Goal: Task Accomplishment & Management: Complete application form

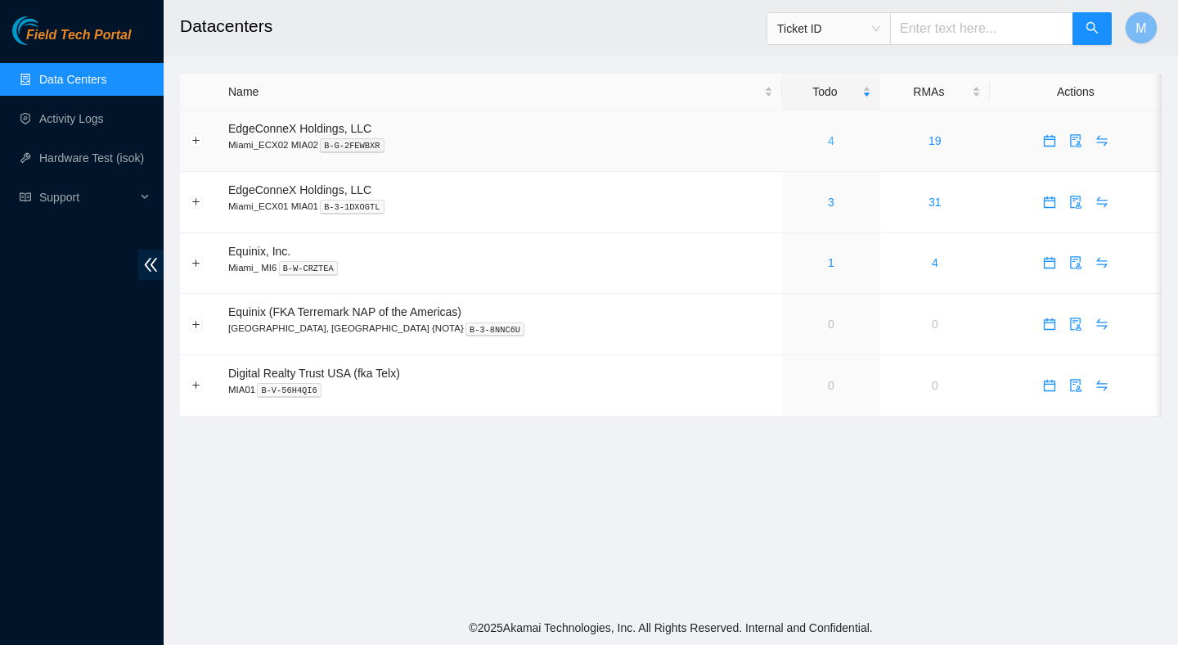
click at [828, 145] on link "4" at bounding box center [831, 140] width 7 height 13
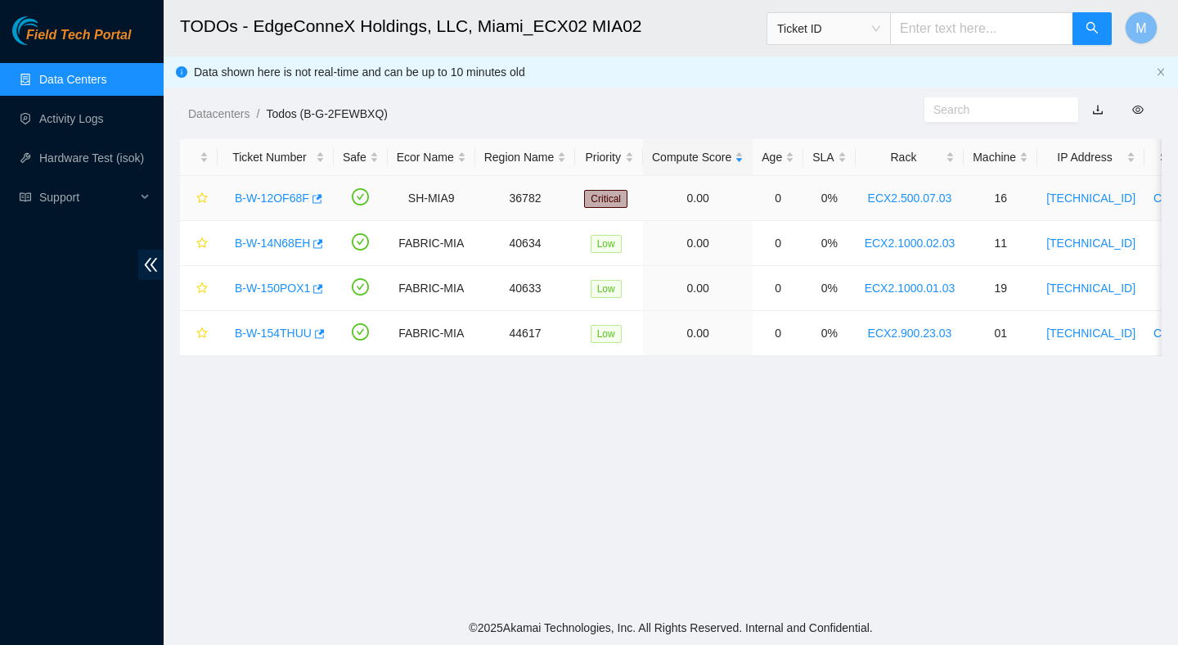
click at [290, 197] on link "B-W-12OF68F" at bounding box center [272, 197] width 74 height 13
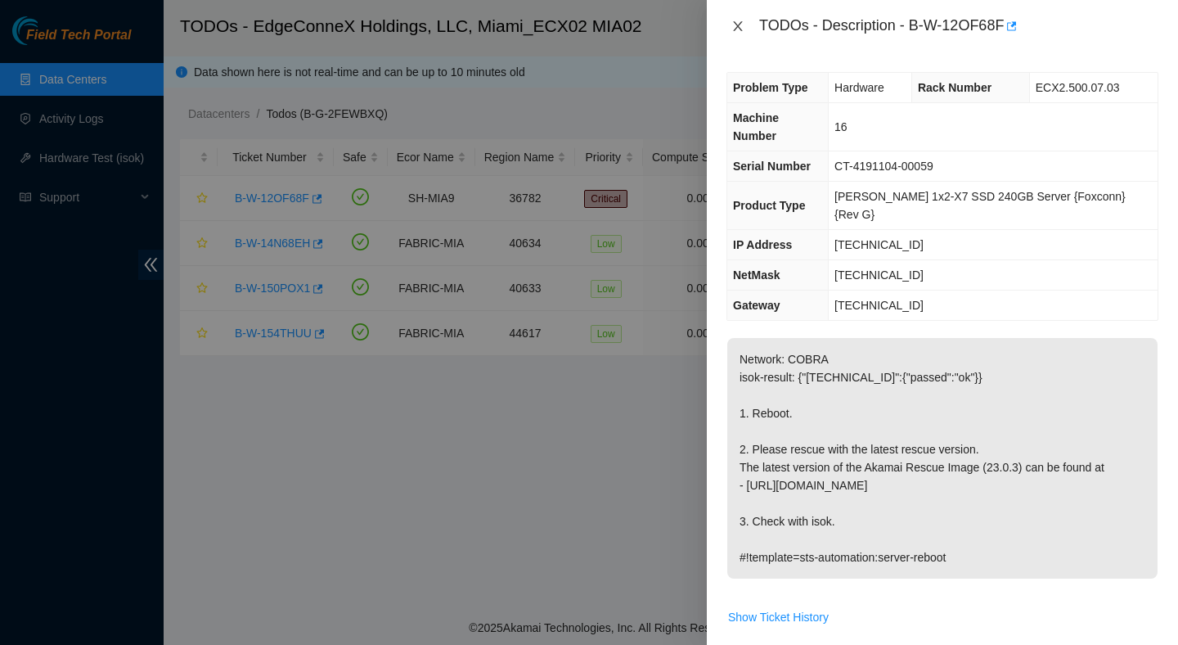
click at [742, 25] on icon "close" at bounding box center [738, 26] width 13 height 13
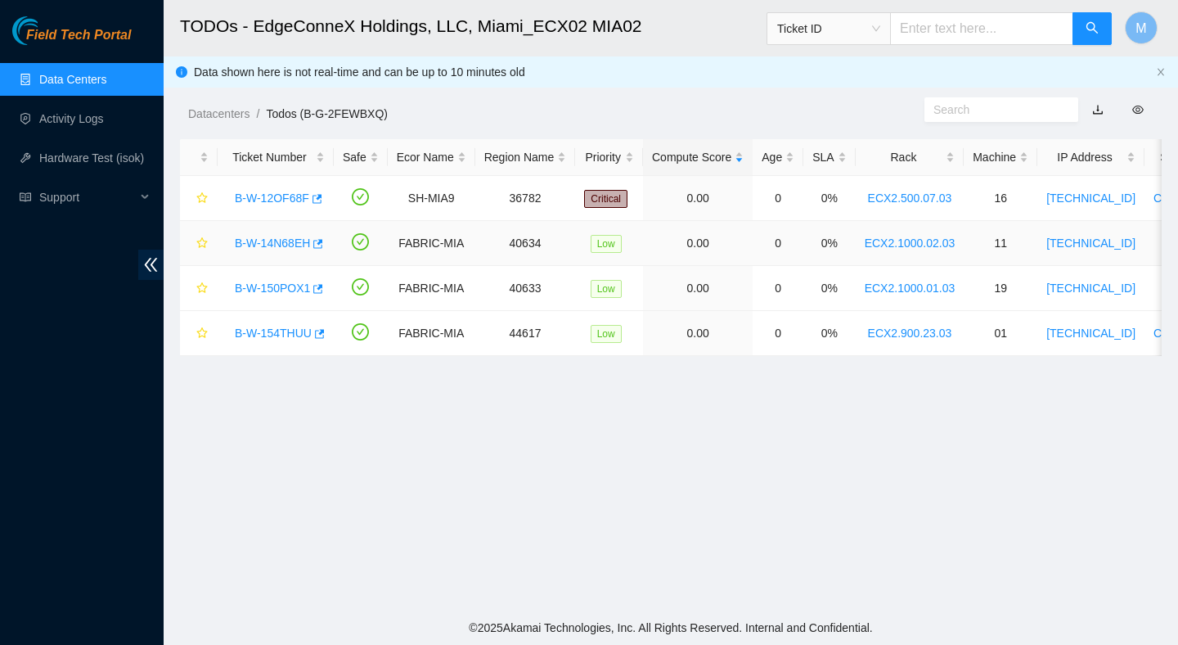
click at [277, 245] on link "B-W-14N68EH" at bounding box center [272, 242] width 75 height 13
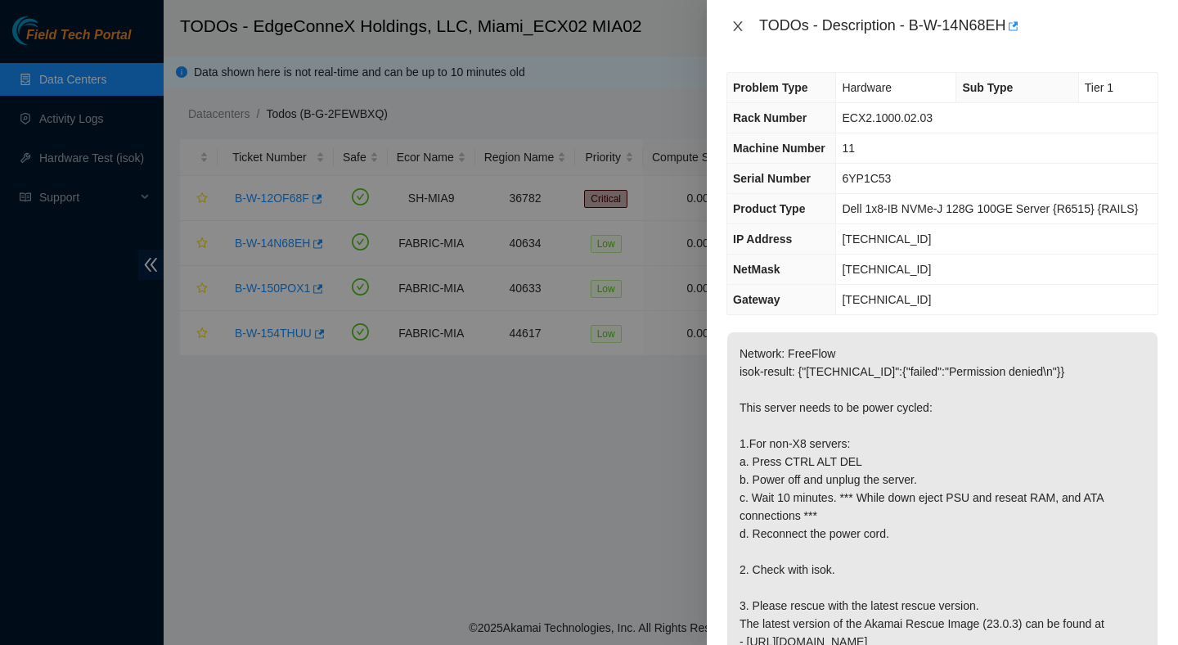
click at [740, 26] on icon "close" at bounding box center [738, 26] width 13 height 13
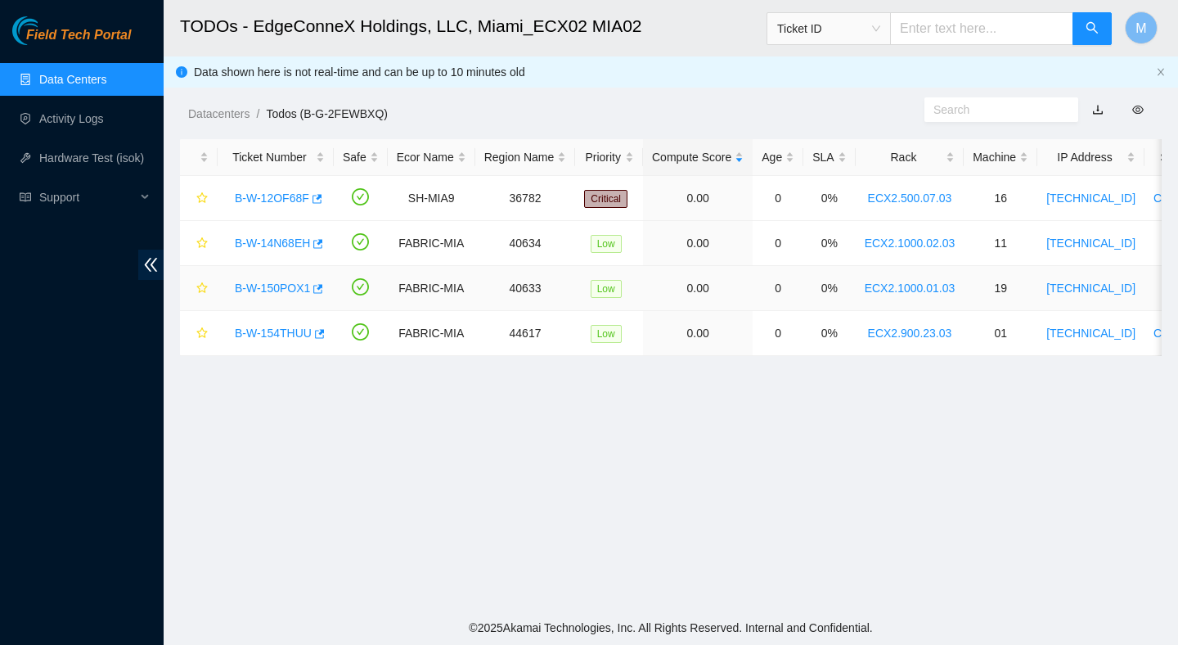
click at [297, 284] on link "B-W-150POX1" at bounding box center [272, 287] width 75 height 13
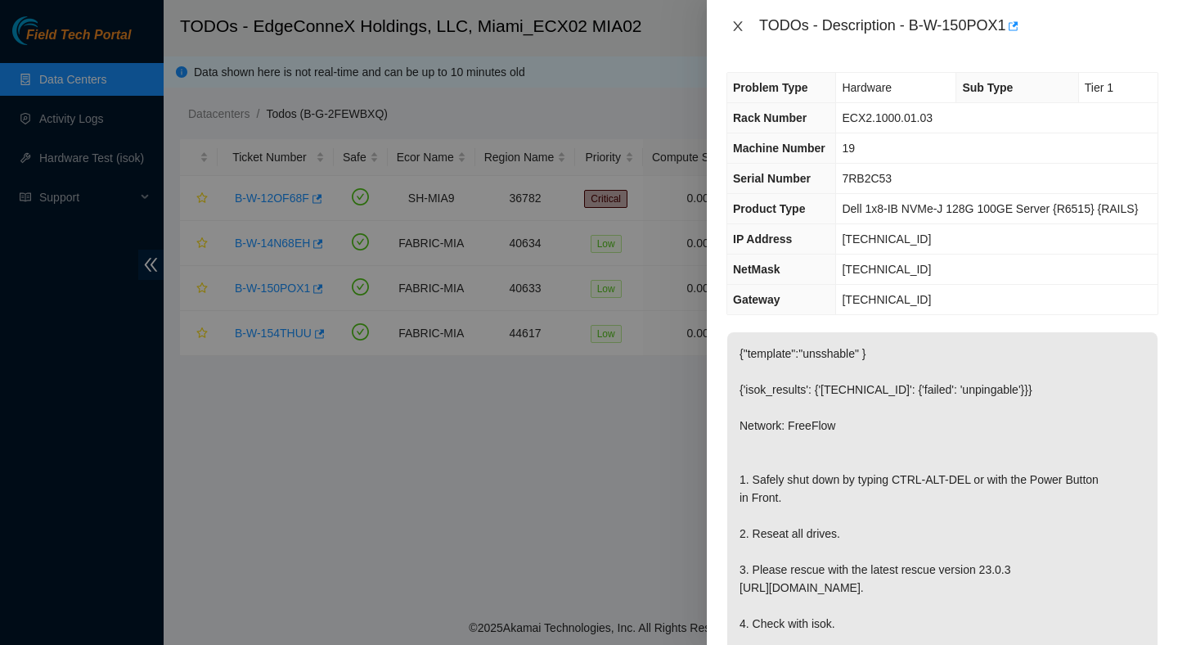
click at [737, 25] on icon "close" at bounding box center [738, 26] width 13 height 13
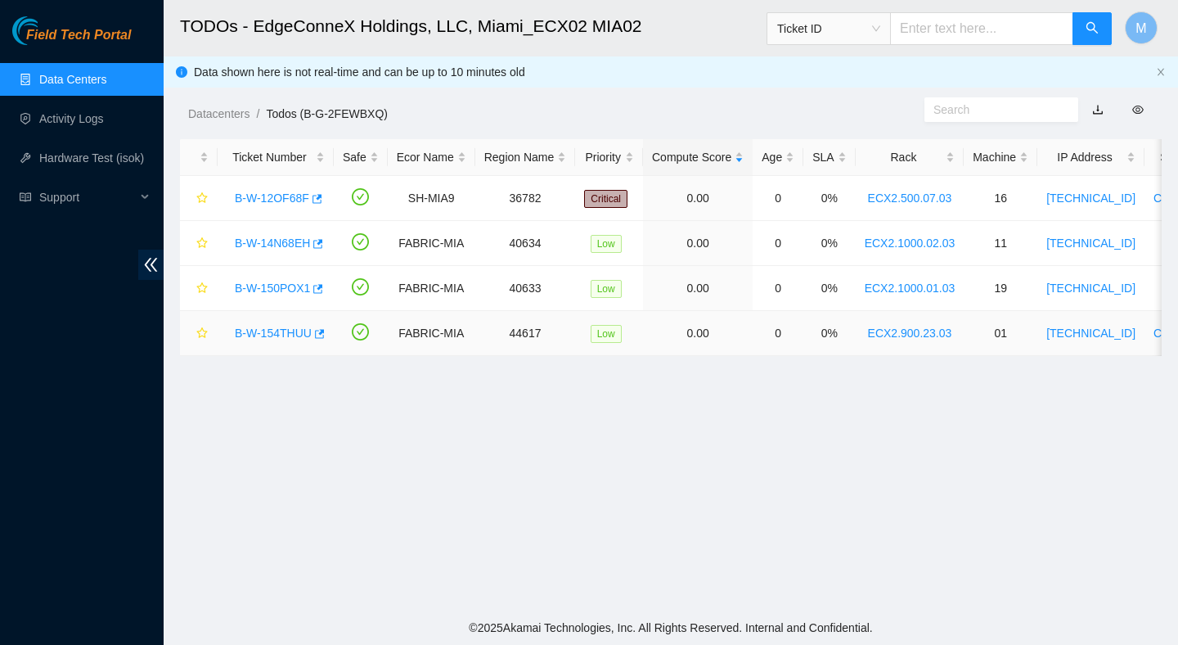
click at [285, 330] on link "B-W-154THUU" at bounding box center [273, 332] width 77 height 13
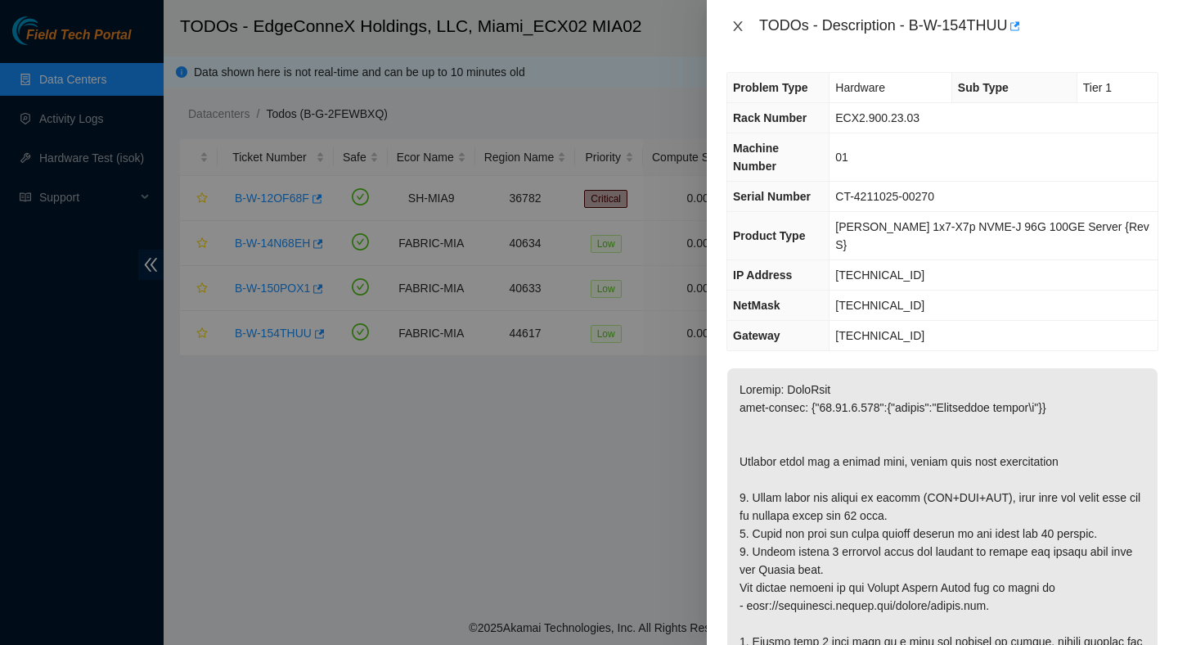
click at [742, 26] on icon "close" at bounding box center [738, 26] width 13 height 13
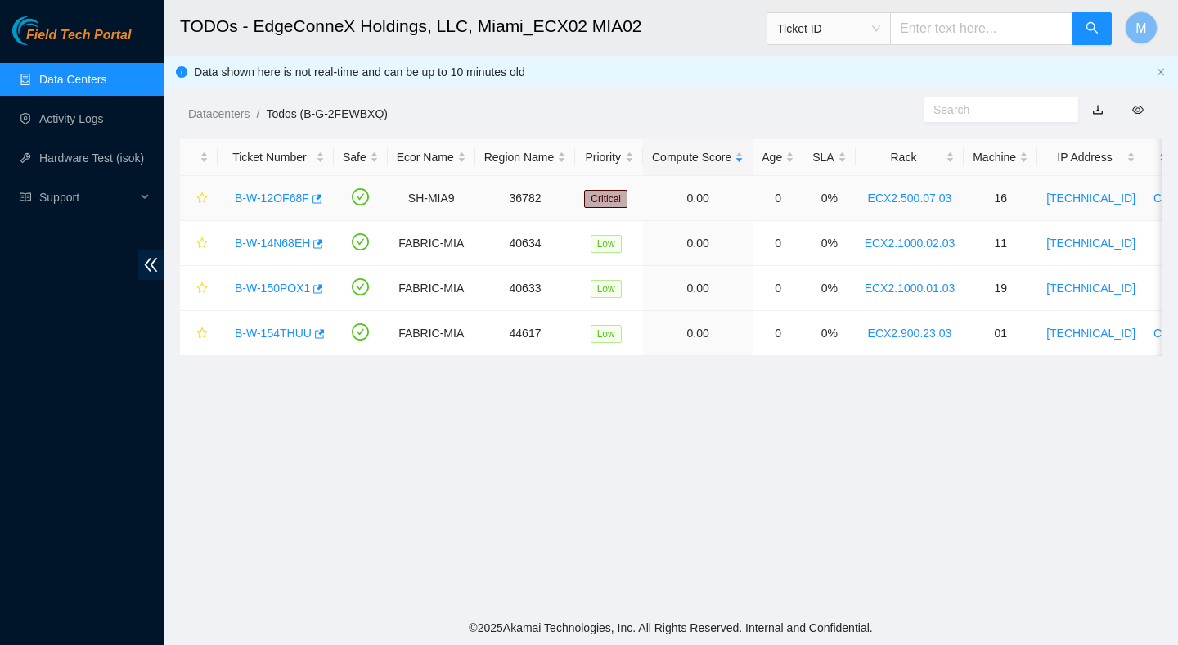
click at [288, 204] on link "B-W-12OF68F" at bounding box center [272, 197] width 74 height 13
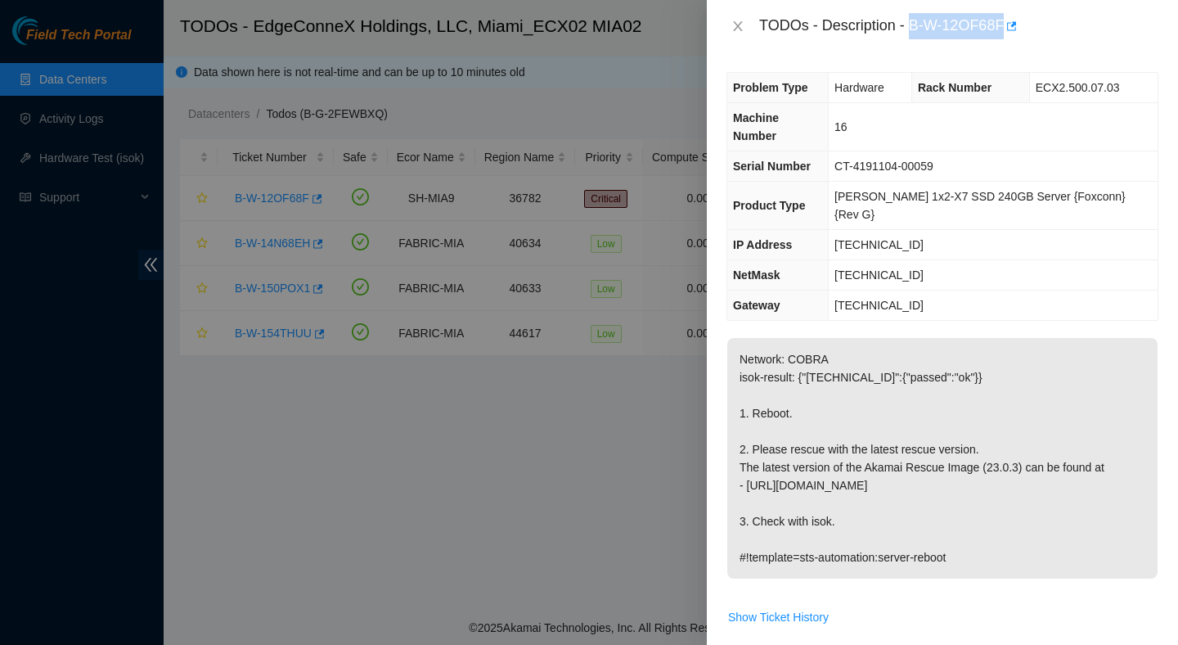
drag, startPoint x: 914, startPoint y: 25, endPoint x: 1009, endPoint y: 35, distance: 95.5
click at [1009, 35] on div "TODOs - Description - B-W-12OF68F" at bounding box center [958, 26] width 399 height 26
copy div "B-W-12OF68F"
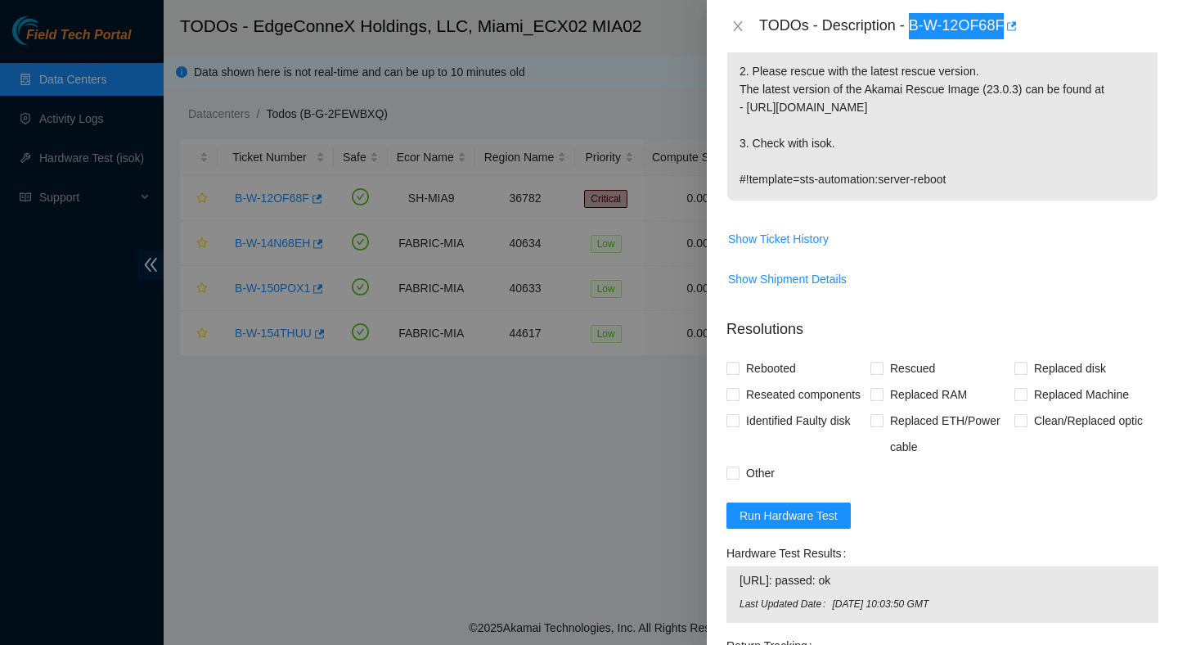
scroll to position [388, 0]
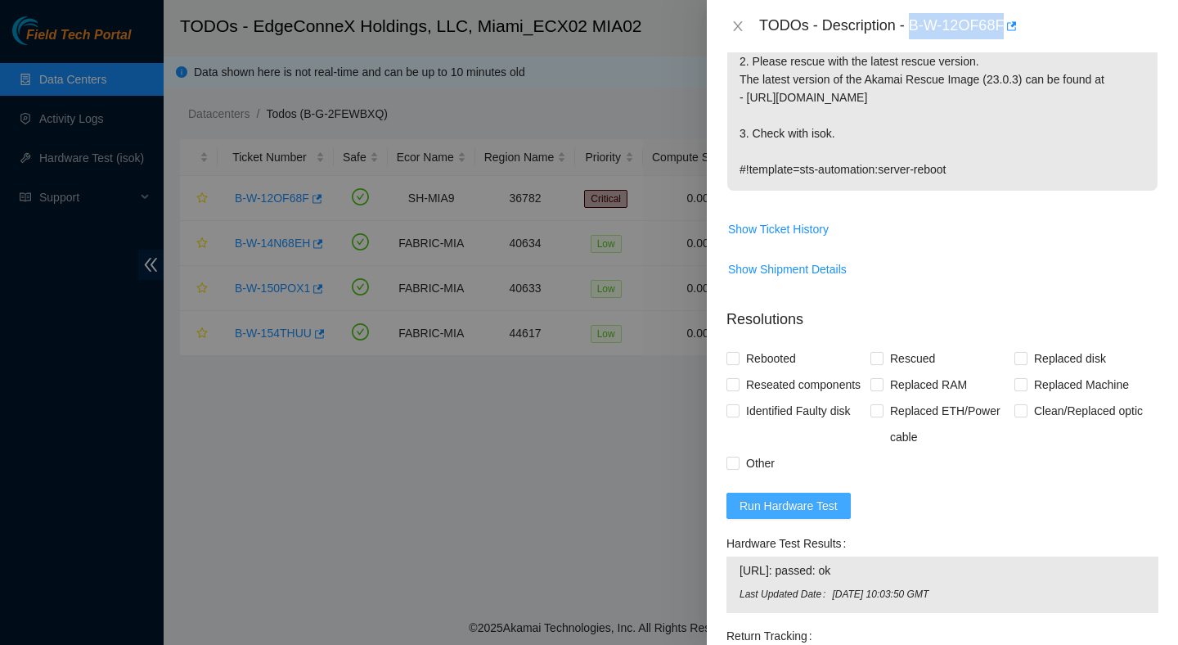
click at [777, 498] on span "Run Hardware Test" at bounding box center [789, 506] width 98 height 18
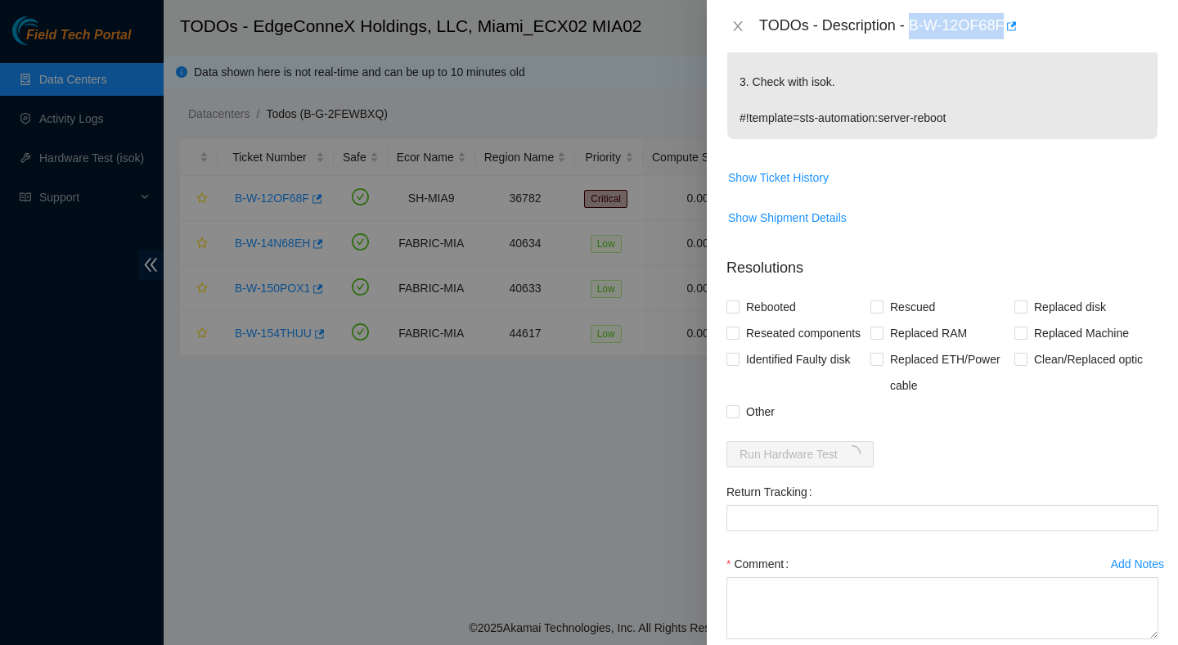
scroll to position [441, 0]
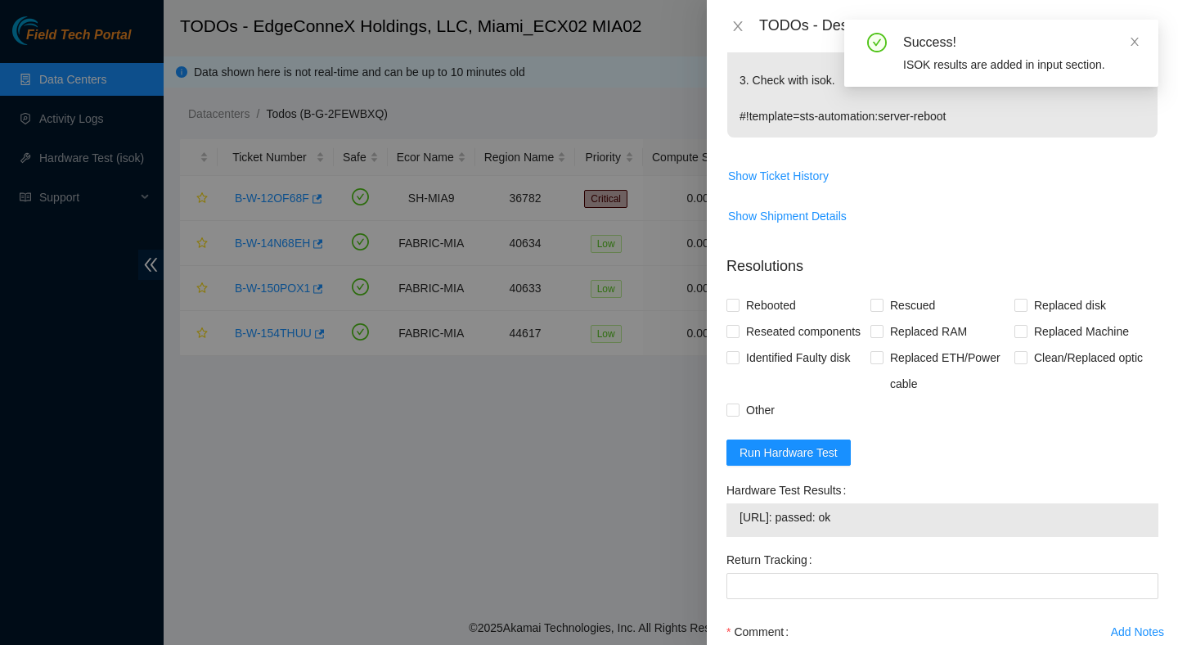
click at [848, 514] on span "23.211.106.147: passed: ok" at bounding box center [943, 517] width 406 height 18
copy span "23.211.106.147: passed: ok"
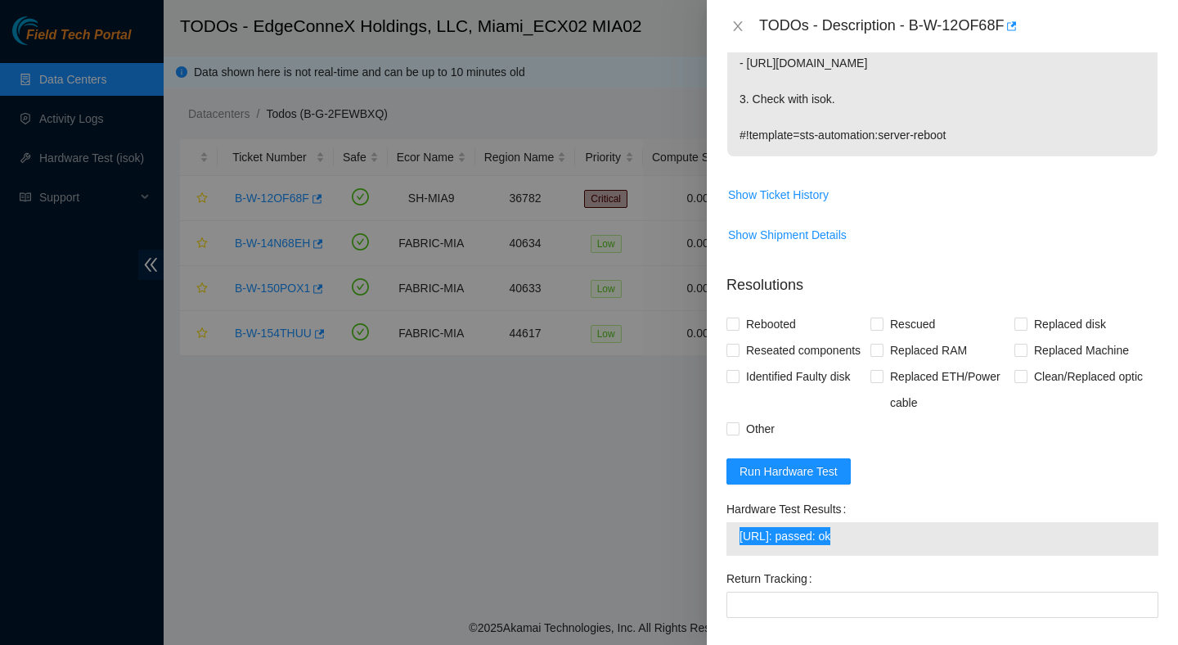
scroll to position [432, 0]
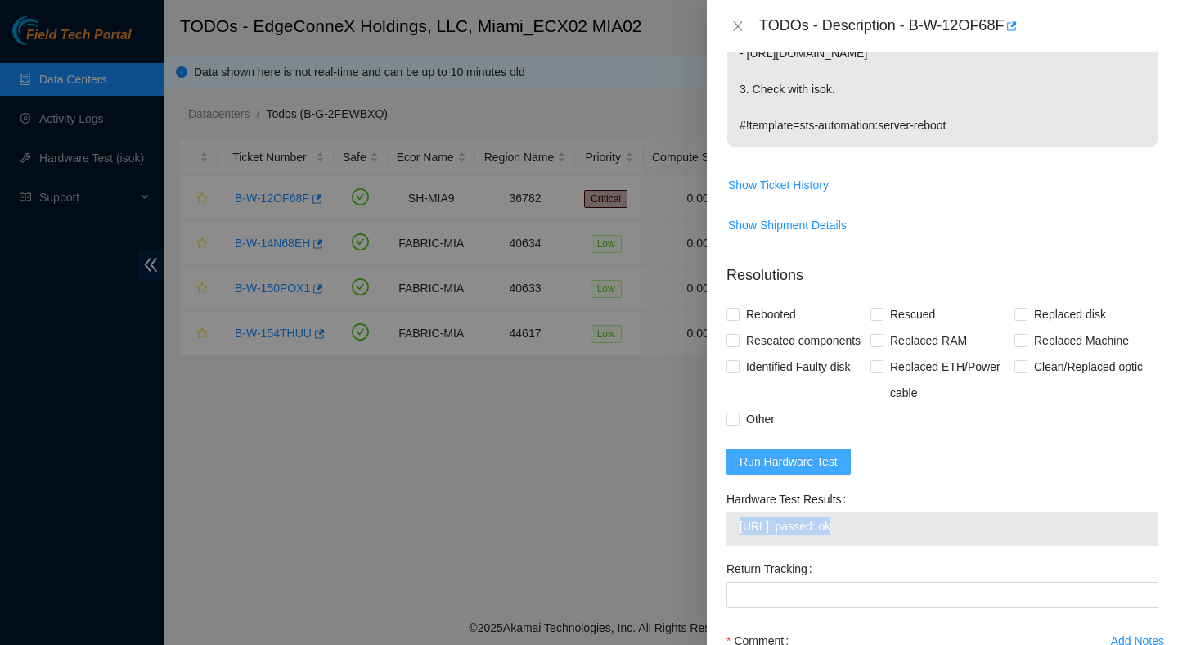
click at [776, 453] on span "Run Hardware Test" at bounding box center [789, 462] width 98 height 18
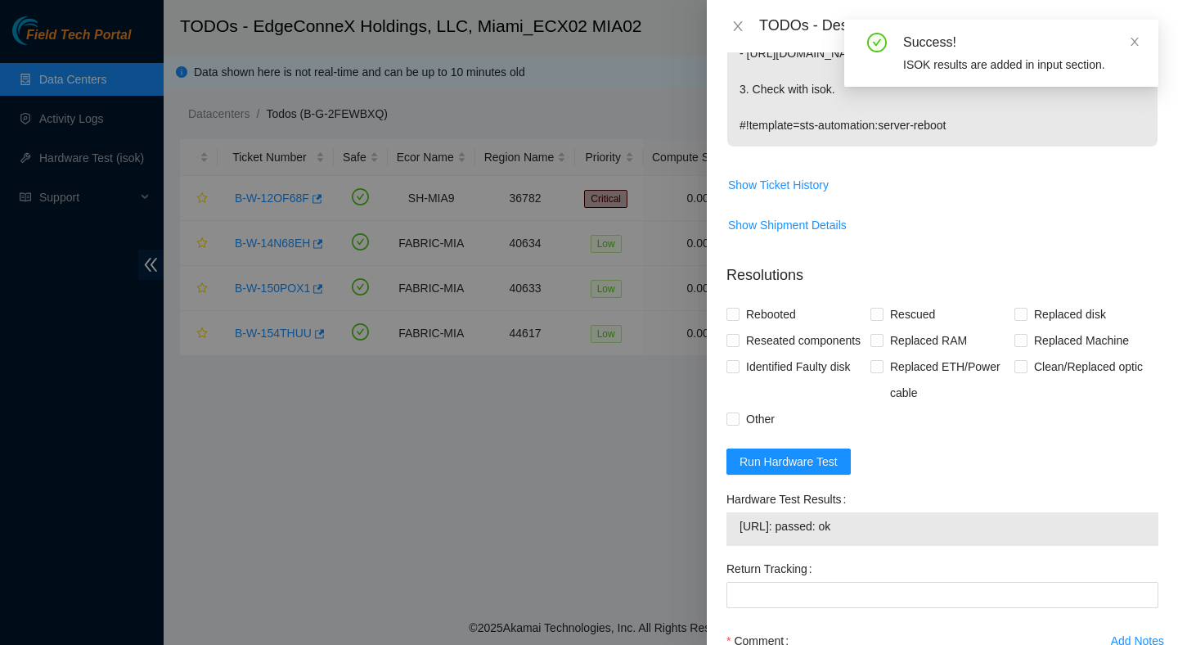
click at [962, 451] on form "Resolutions Rebooted Rescued Replaced disk Reseated components Replaced RAM Rep…" at bounding box center [943, 521] width 432 height 540
click at [852, 512] on div "23.211.106.147: passed: ok" at bounding box center [943, 529] width 432 height 34
click at [852, 516] on td "23.211.106.147: passed: ok" at bounding box center [943, 528] width 408 height 25
click at [852, 517] on span "23.211.106.147: passed: ok" at bounding box center [943, 526] width 406 height 18
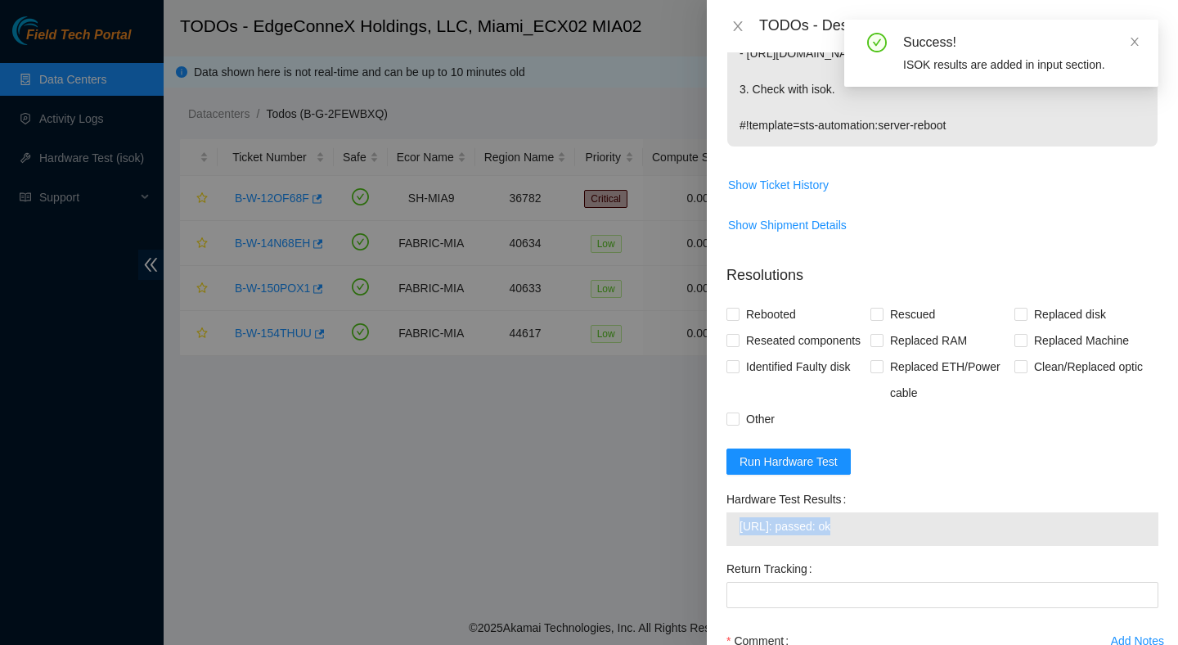
click at [852, 517] on span "23.211.106.147: passed: ok" at bounding box center [943, 526] width 406 height 18
copy span "23.211.106.147: passed: ok"
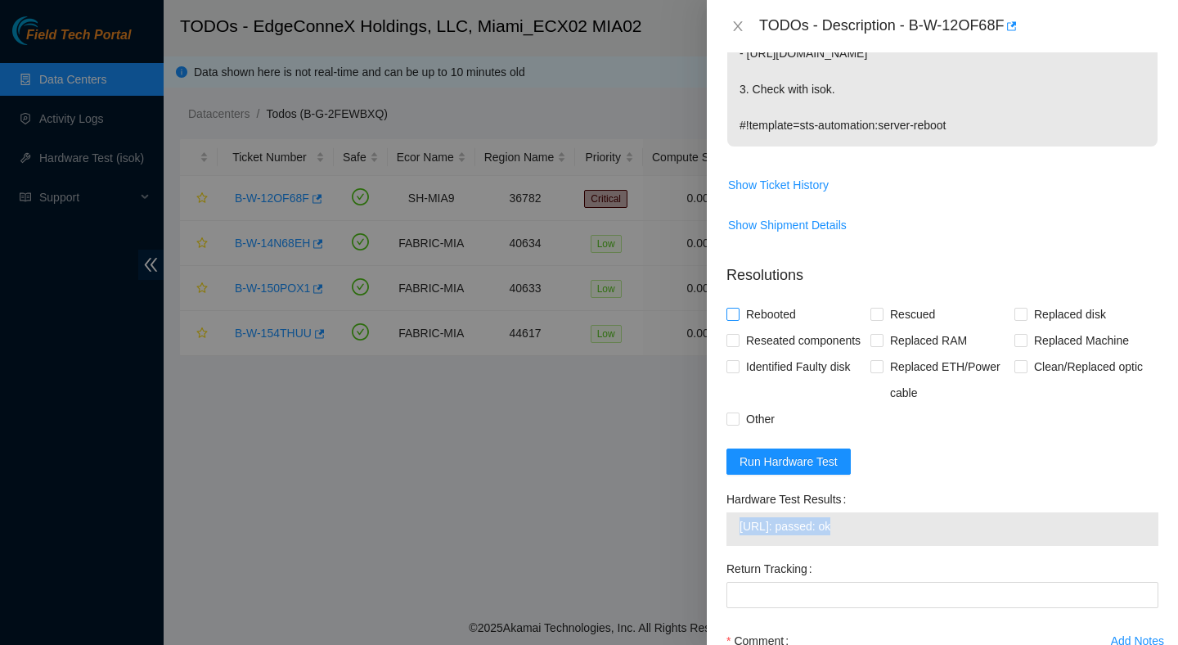
click at [760, 301] on span "Rebooted" at bounding box center [771, 314] width 63 height 26
click at [738, 308] on input "Rebooted" at bounding box center [732, 313] width 11 height 11
click at [760, 301] on span "Rebooted" at bounding box center [771, 314] width 63 height 26
click at [738, 308] on input "Rebooted" at bounding box center [732, 313] width 11 height 11
checkbox input "false"
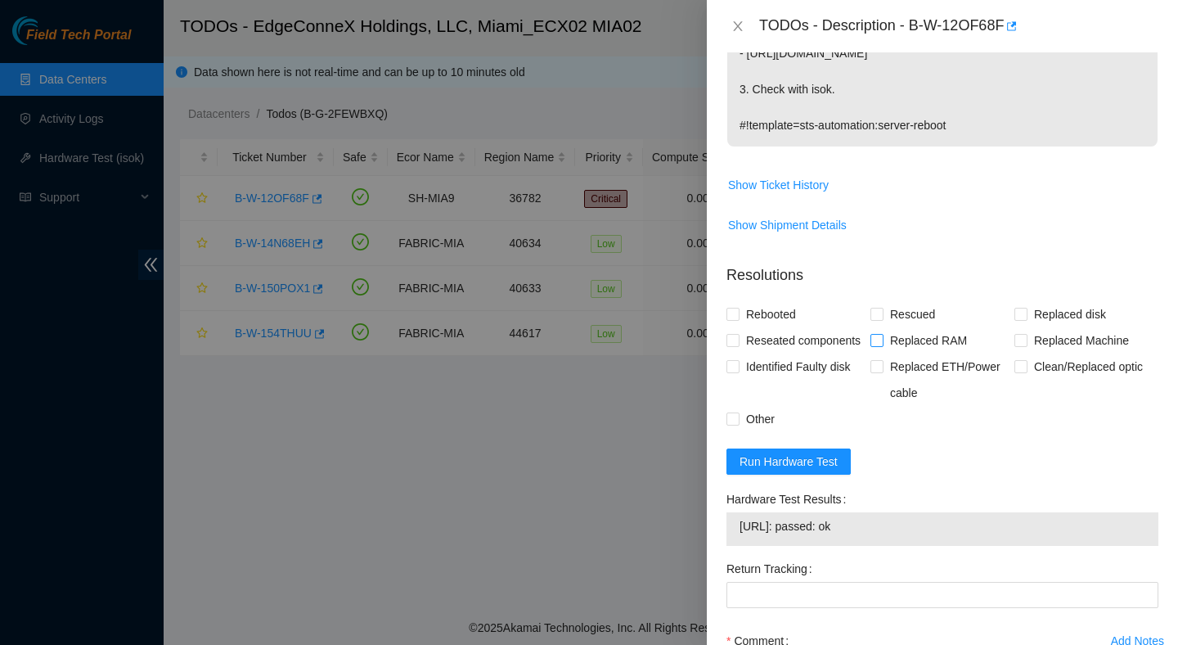
click at [914, 327] on span "Replaced RAM" at bounding box center [929, 340] width 90 height 26
click at [882, 334] on input "Replaced RAM" at bounding box center [876, 339] width 11 height 11
checkbox input "true"
click at [916, 301] on span "Rescued" at bounding box center [913, 314] width 58 height 26
click at [882, 308] on input "Rescued" at bounding box center [876, 313] width 11 height 11
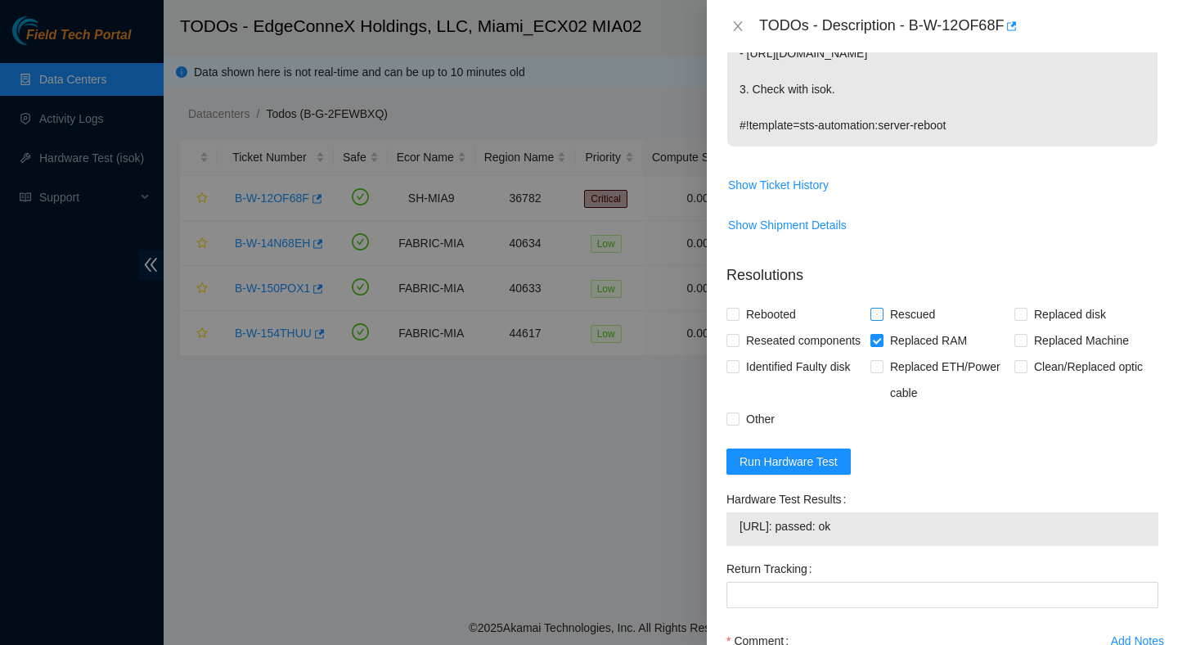
checkbox input "true"
click at [913, 327] on span "Replaced RAM" at bounding box center [929, 340] width 90 height 26
click at [882, 334] on input "Replaced RAM" at bounding box center [876, 339] width 11 height 11
checkbox input "false"
click at [787, 301] on span "Rebooted" at bounding box center [771, 314] width 63 height 26
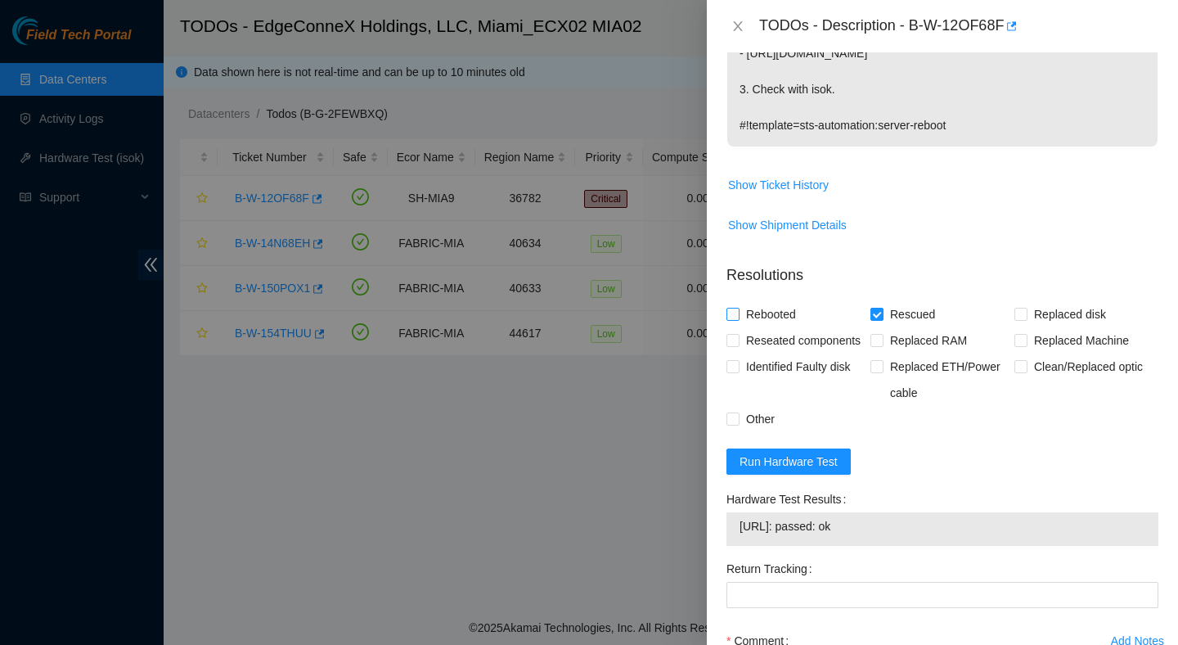
click at [738, 308] on input "Rebooted" at bounding box center [732, 313] width 11 height 11
checkbox input "true"
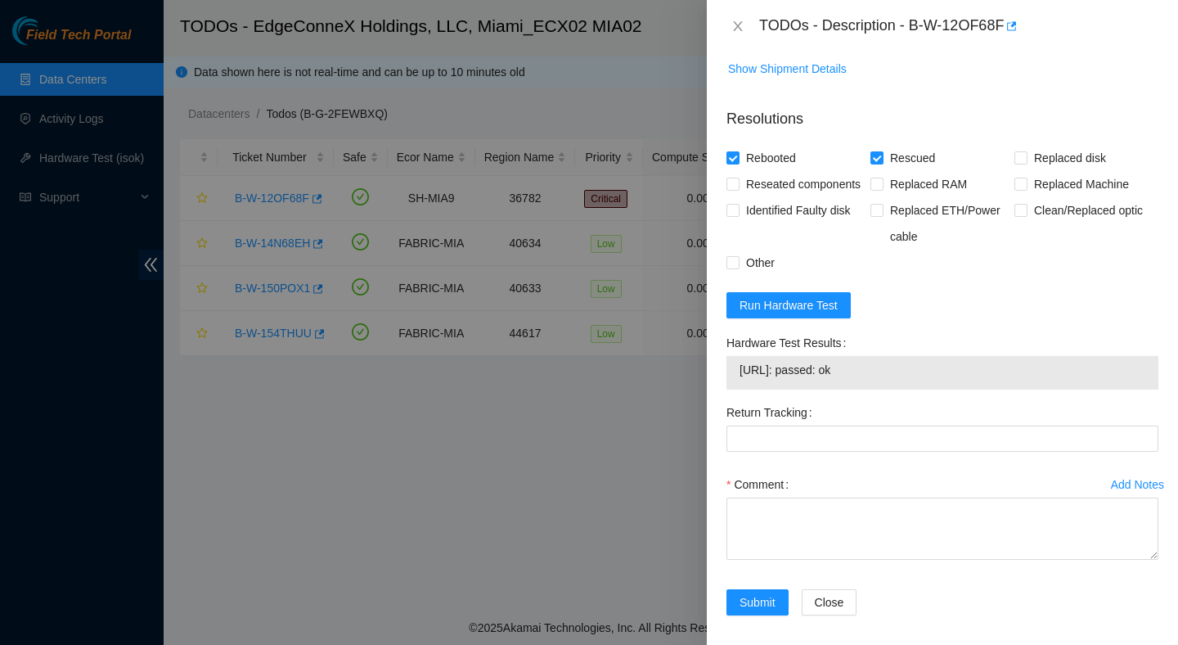
scroll to position [588, 0]
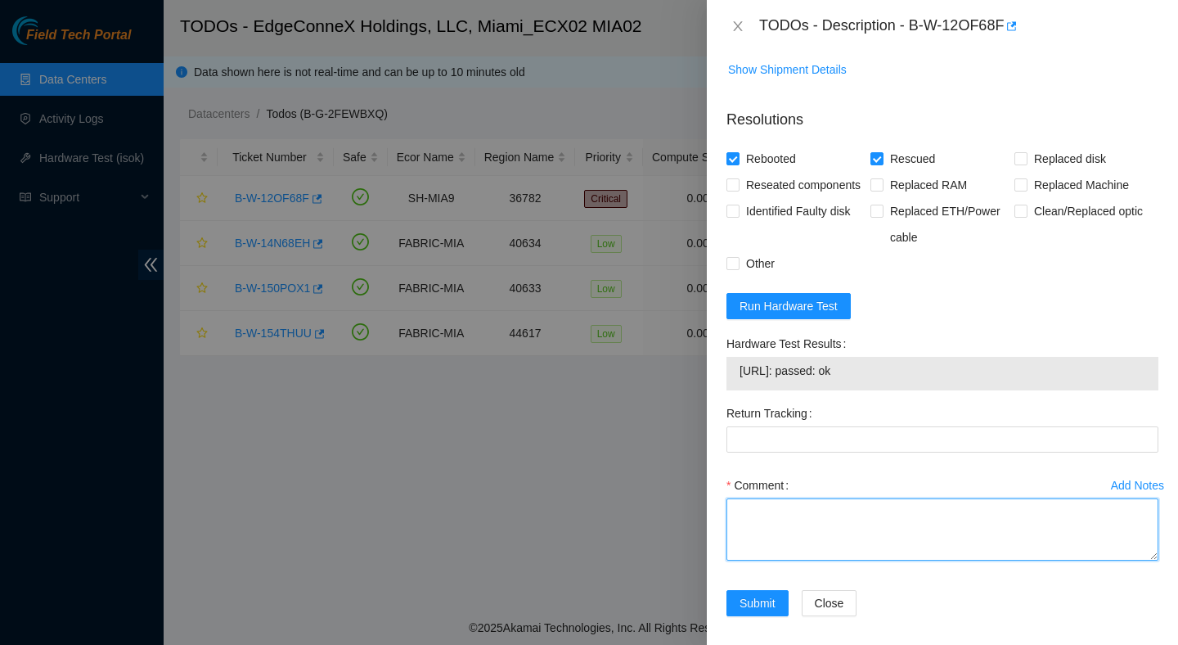
click at [903, 512] on textarea "Comment" at bounding box center [943, 529] width 432 height 62
paste textarea "Verified ticket is safe to work on : Yes NOCC Authorized: Yes Located server co…"
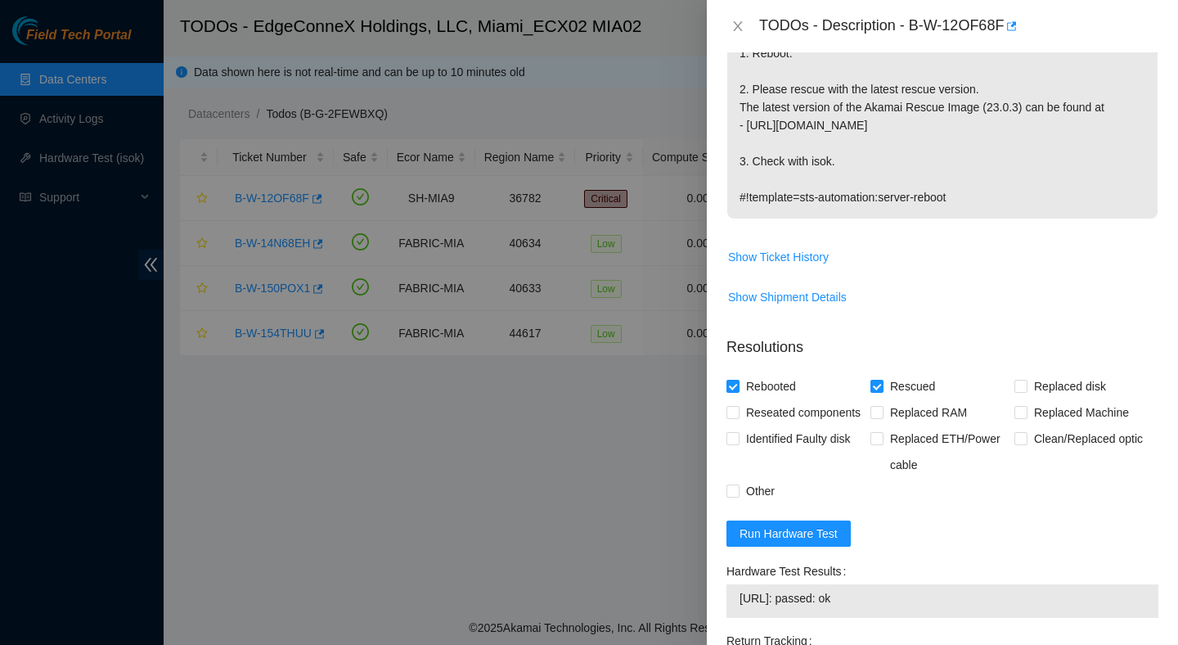
scroll to position [588, 0]
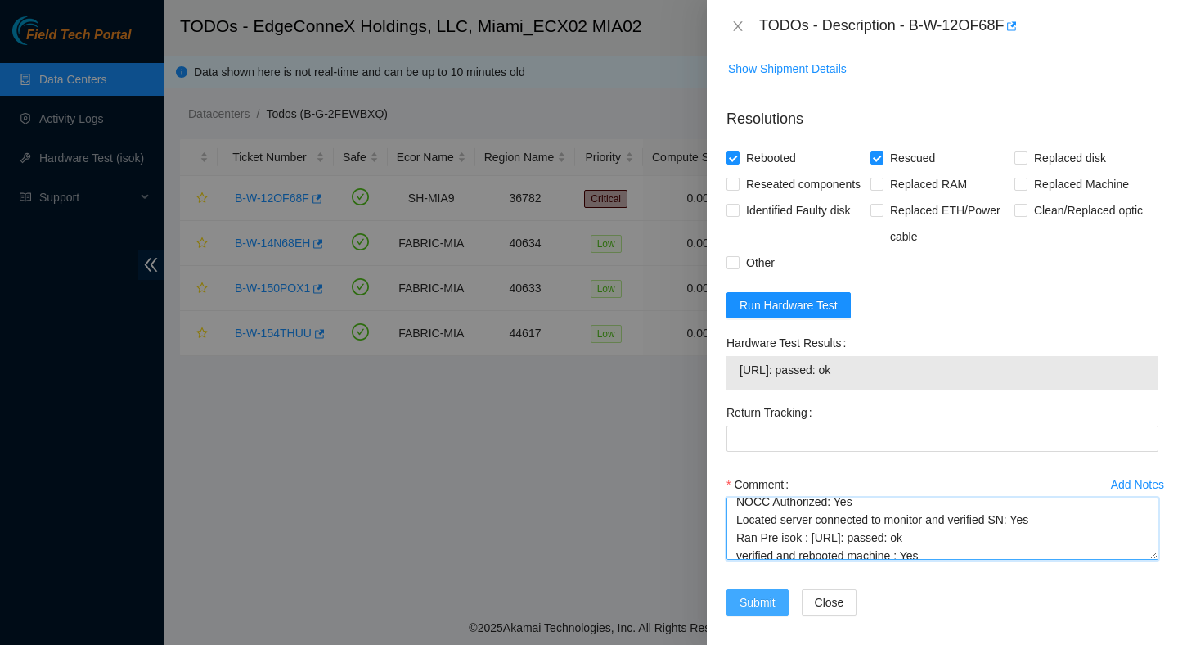
type textarea "Verified ticket is safe to work on : Yes NOCC Authorized: Yes Located server co…"
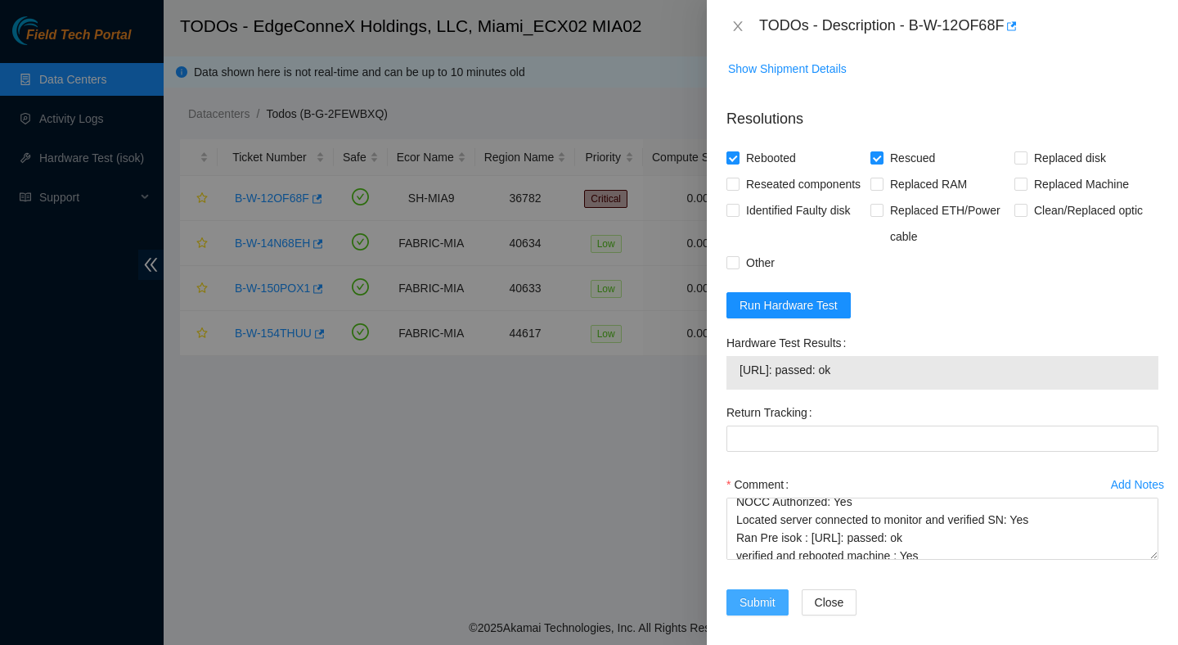
click at [774, 593] on span "Submit" at bounding box center [758, 602] width 36 height 18
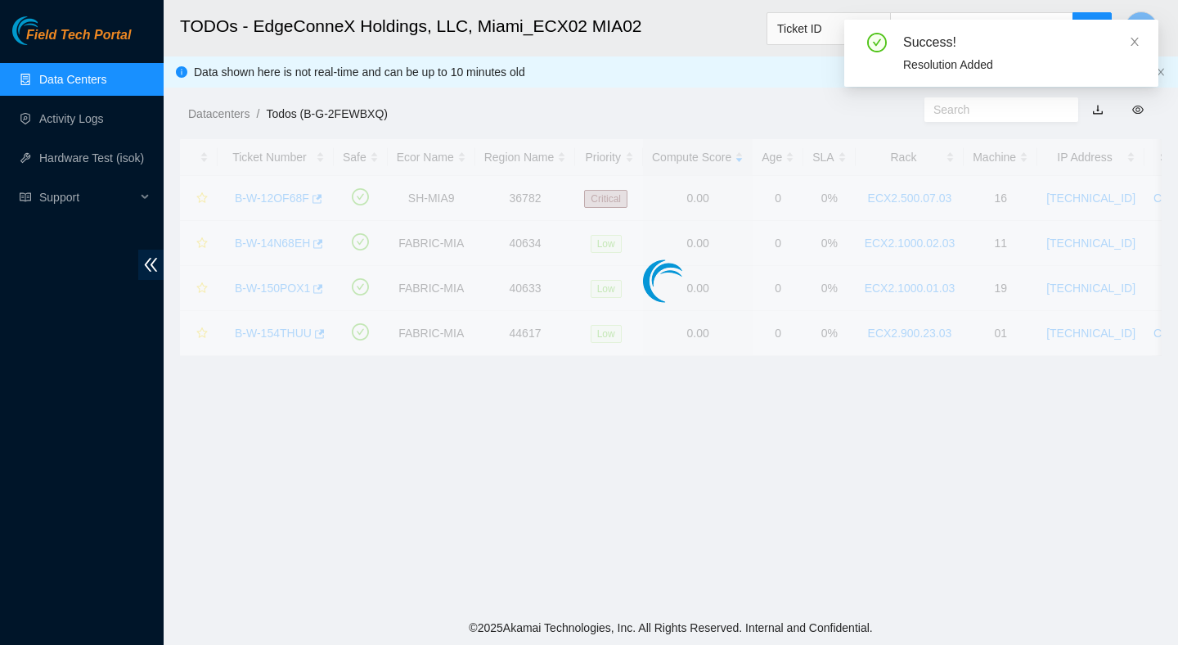
scroll to position [248, 0]
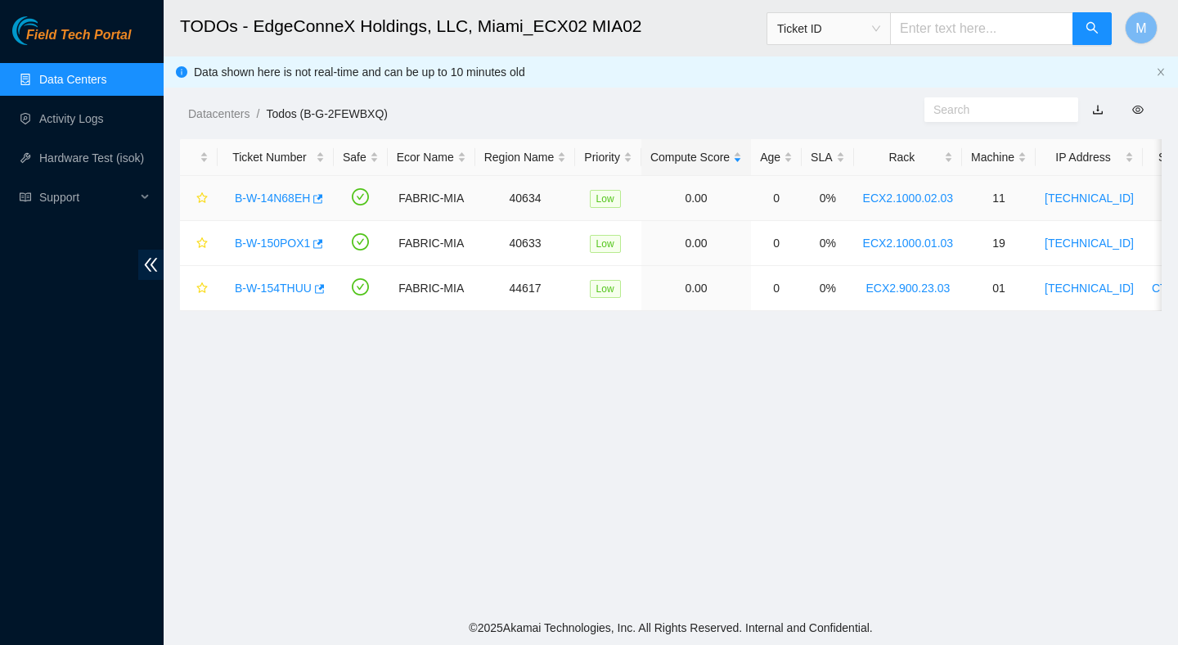
click at [308, 201] on link "B-W-14N68EH" at bounding box center [272, 197] width 75 height 13
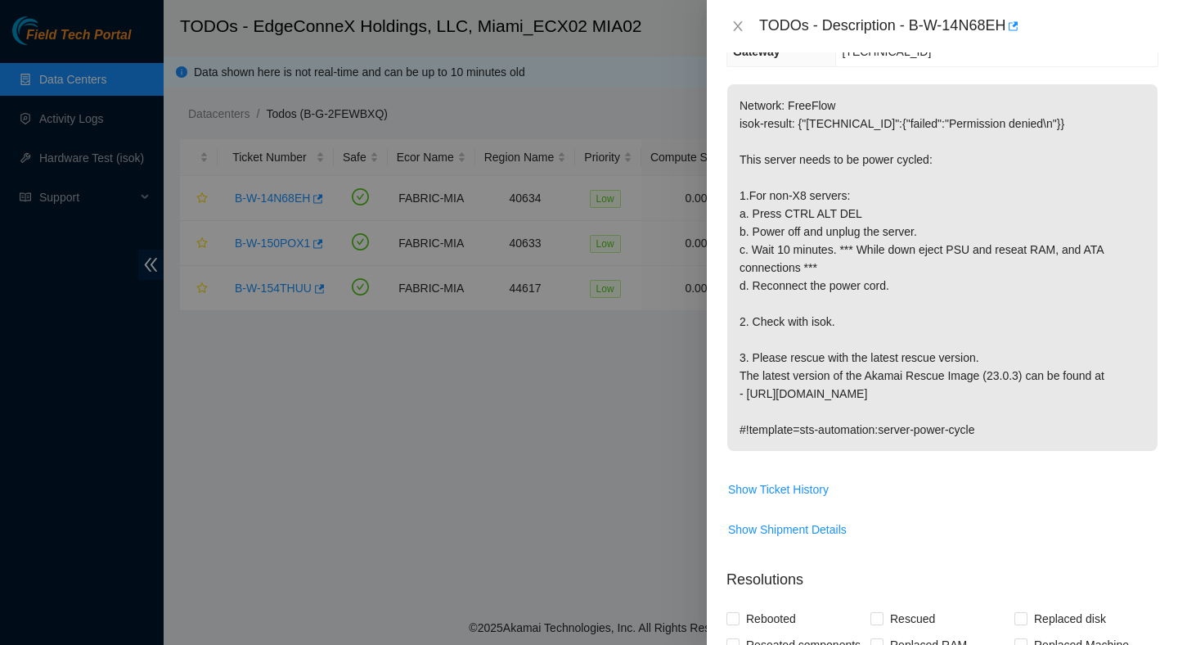
scroll to position [194, 0]
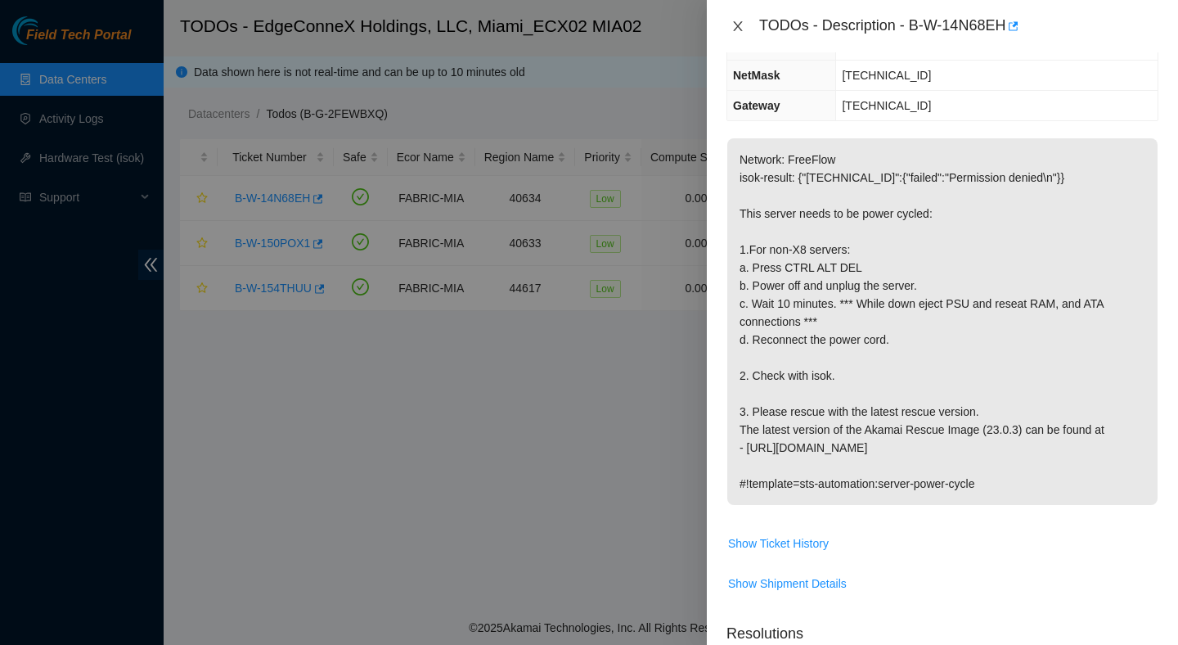
click at [738, 25] on icon "close" at bounding box center [737, 26] width 9 height 10
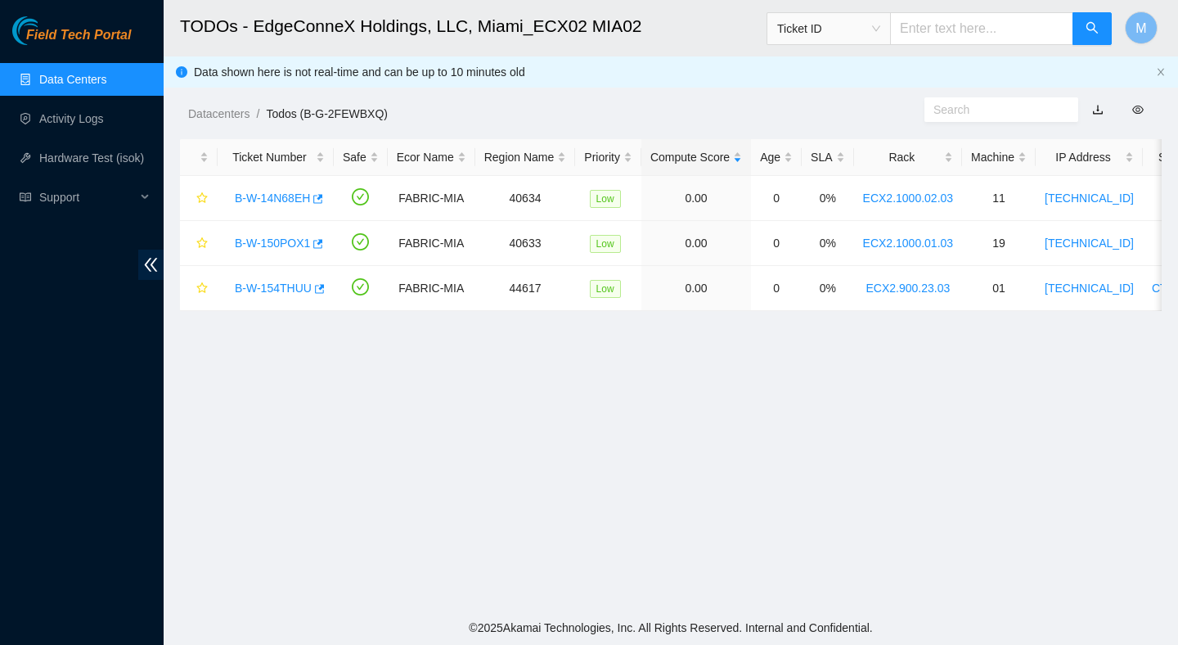
scroll to position [248, 0]
click at [278, 240] on link "B-W-150POX1" at bounding box center [272, 242] width 75 height 13
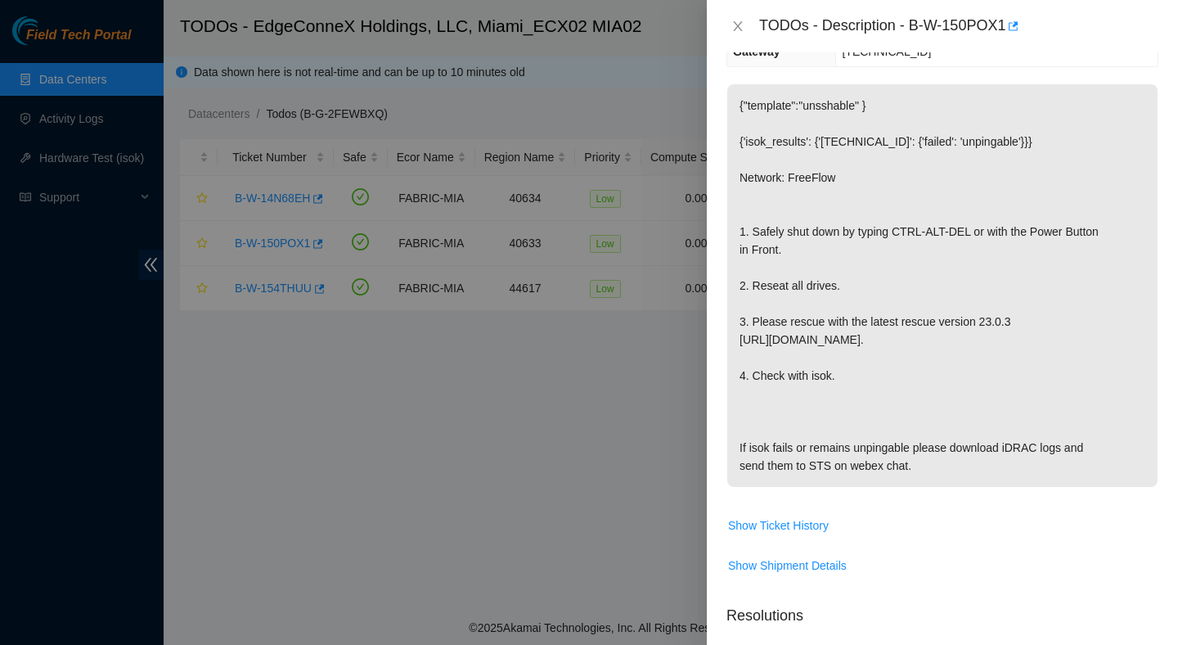
scroll to position [194, 0]
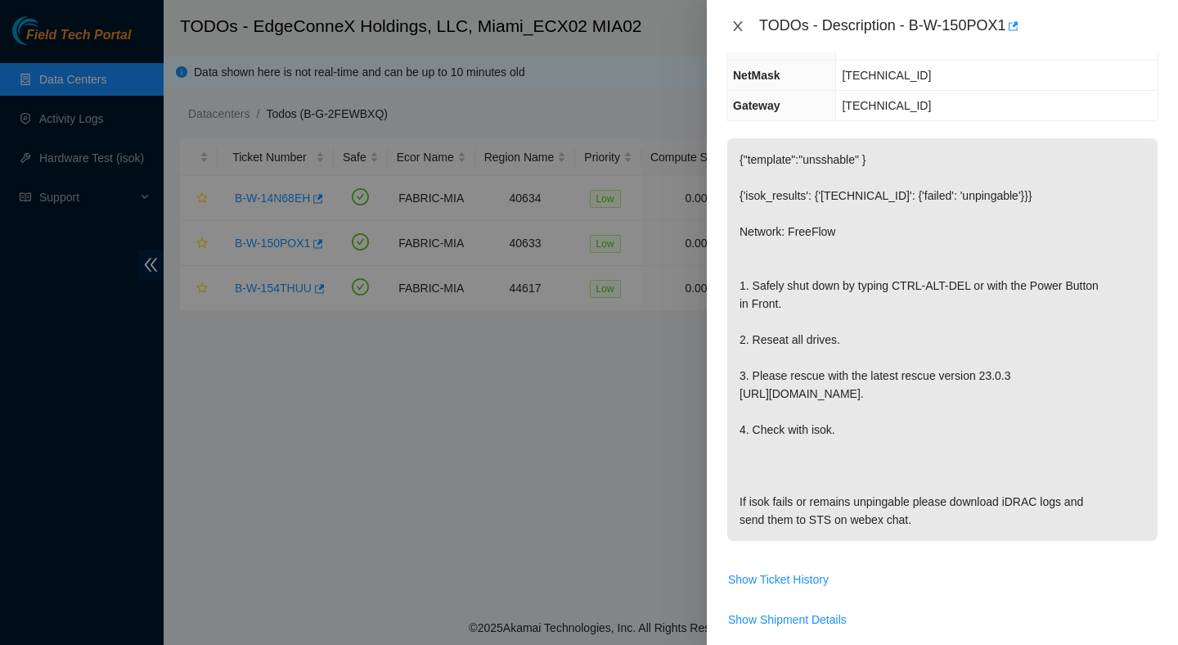
click at [739, 24] on icon "close" at bounding box center [737, 26] width 9 height 10
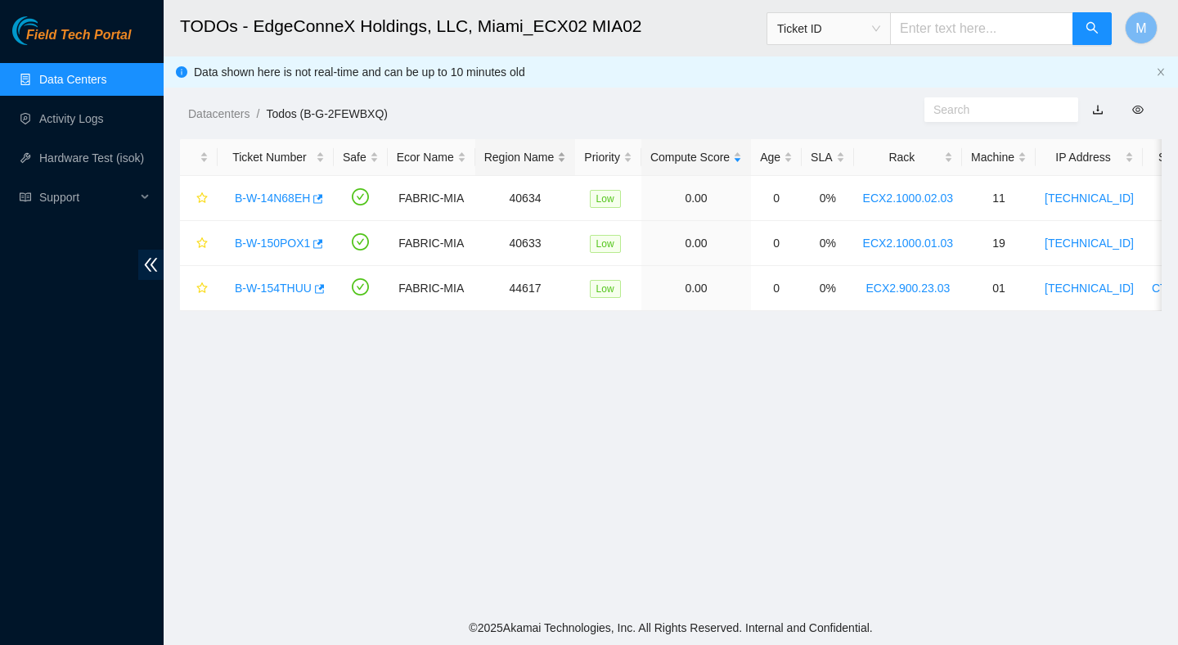
scroll to position [248, 0]
click at [288, 244] on link "B-W-150POX1" at bounding box center [272, 242] width 75 height 13
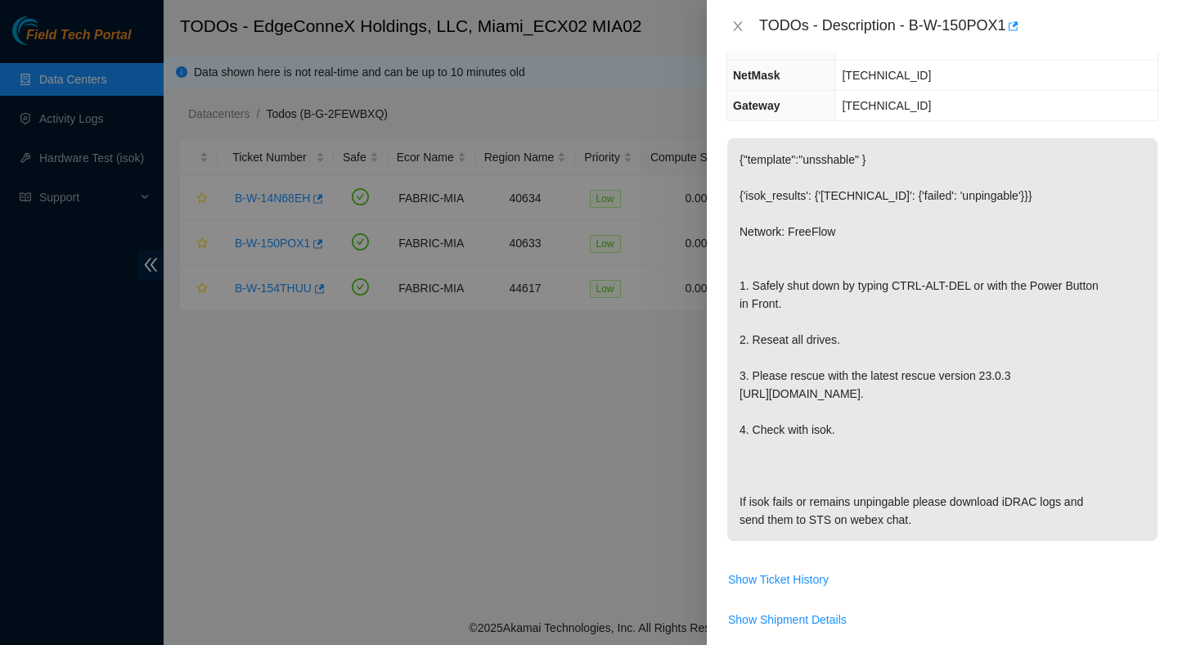
scroll to position [0, 0]
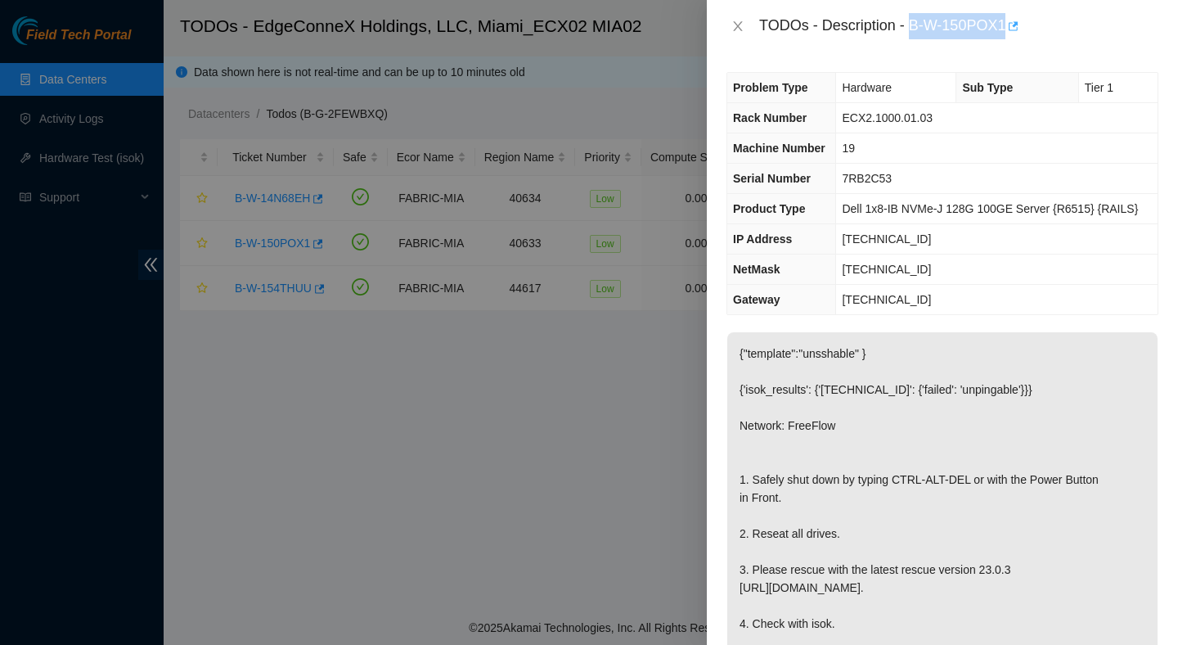
drag, startPoint x: 915, startPoint y: 22, endPoint x: 1015, endPoint y: 32, distance: 100.3
click at [1015, 32] on div "TODOs - Description - B-W-150POX1" at bounding box center [958, 26] width 399 height 26
copy div "B-W-150POX1"
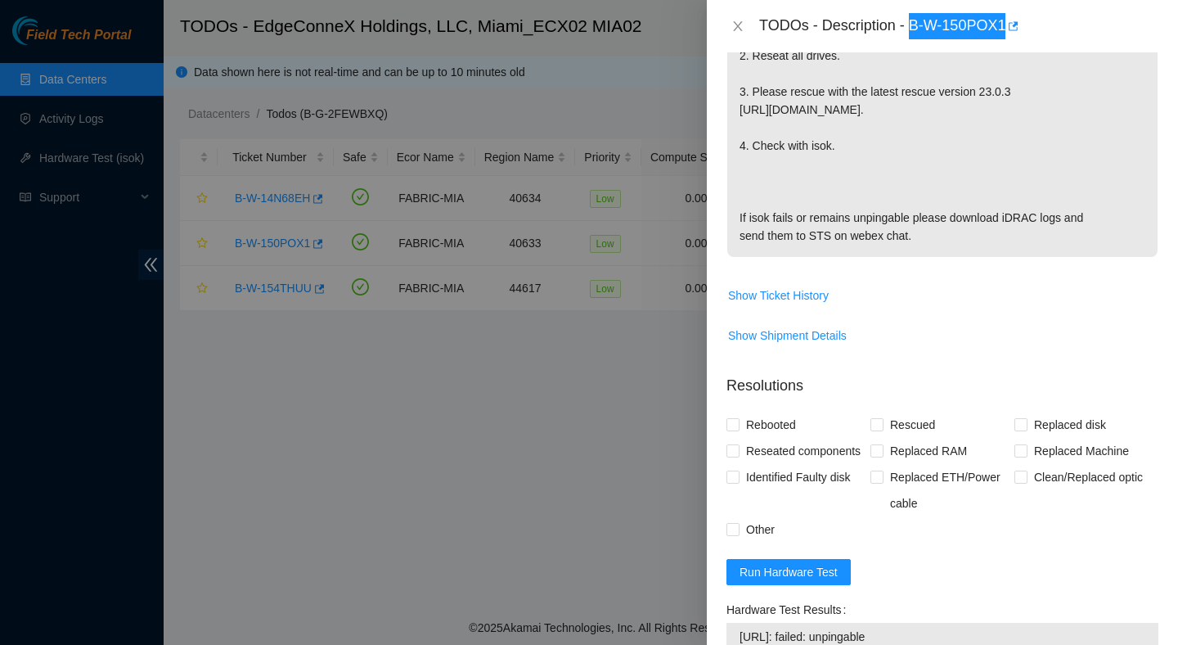
scroll to position [480, 0]
click at [775, 579] on span "Run Hardware Test" at bounding box center [789, 570] width 98 height 18
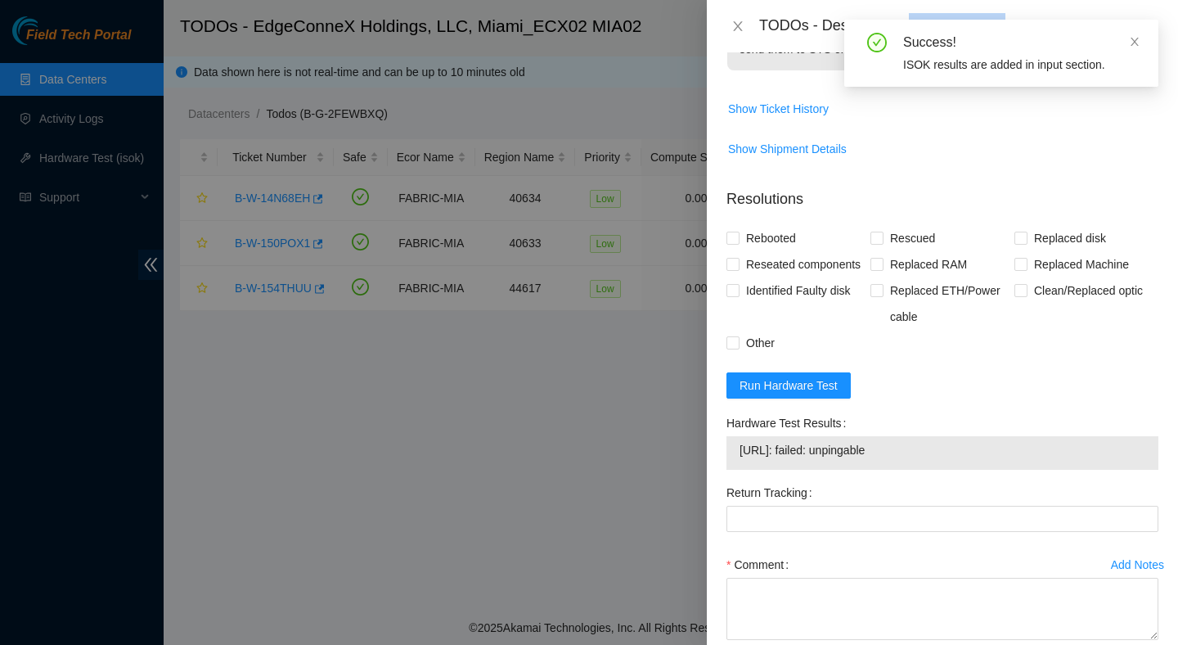
scroll to position [667, 0]
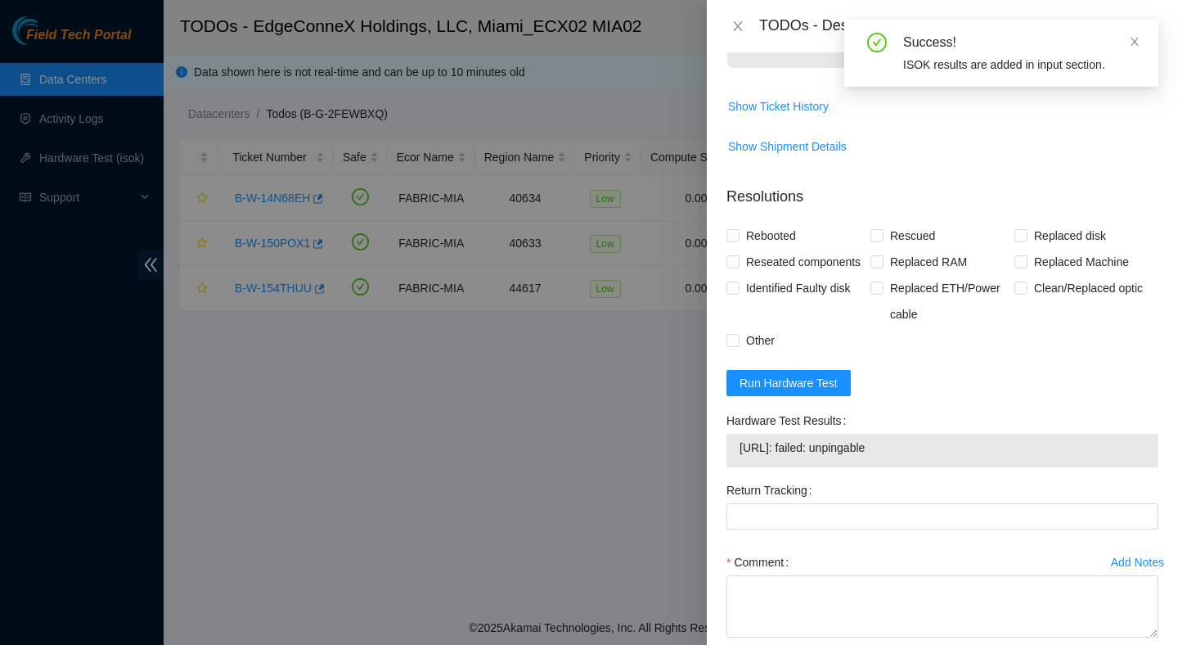
click at [884, 457] on span "23.205.164.150: failed: unpingable" at bounding box center [943, 448] width 406 height 18
copy span "23.205.164.150: failed: unpingable"
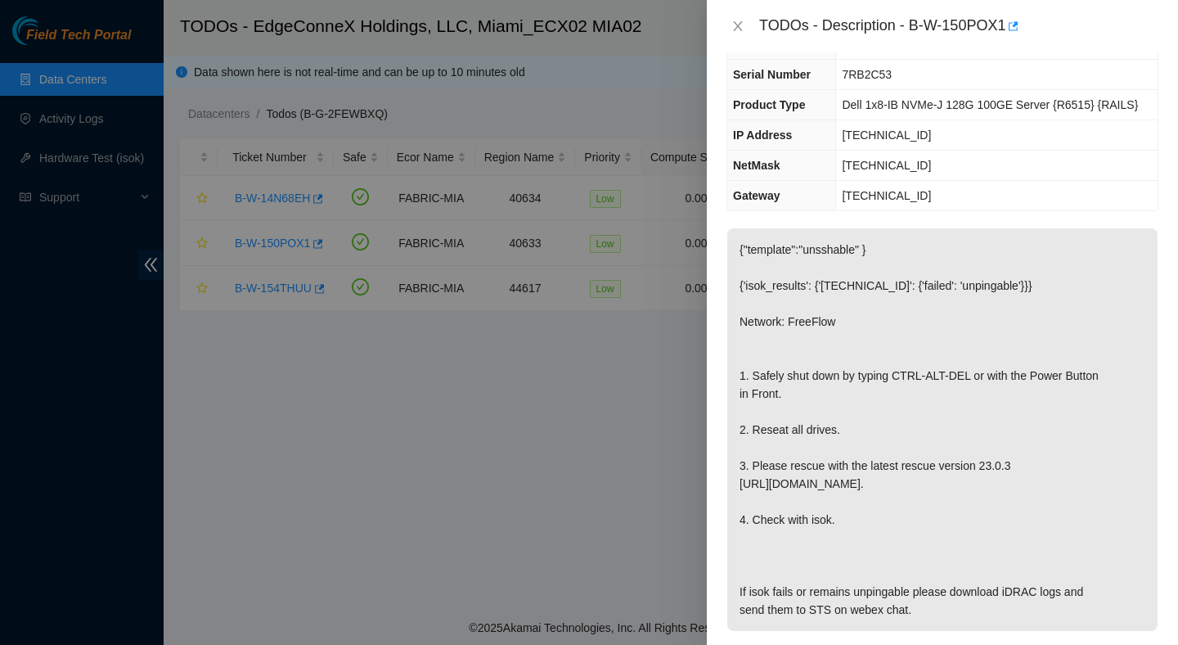
scroll to position [109, 0]
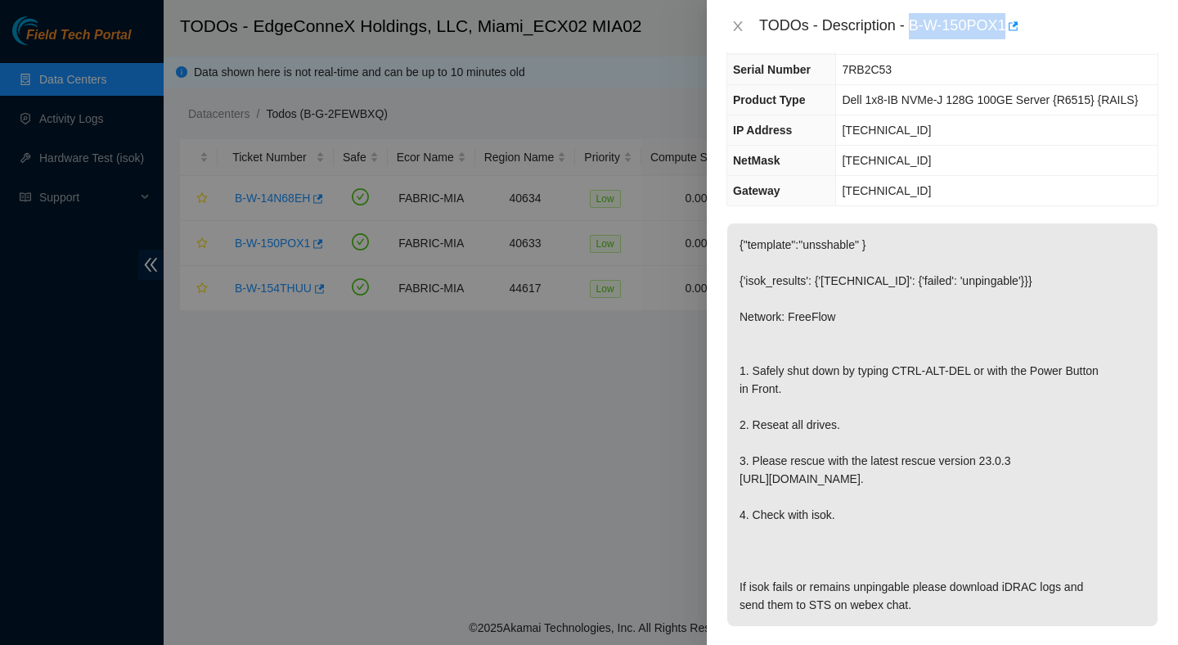
drag, startPoint x: 916, startPoint y: 27, endPoint x: 1009, endPoint y: 41, distance: 94.3
click at [1009, 41] on div "TODOs - Description - B-W-150POX1" at bounding box center [942, 26] width 471 height 52
copy div "B-W-150POX1"
click at [744, 26] on icon "close" at bounding box center [738, 26] width 13 height 13
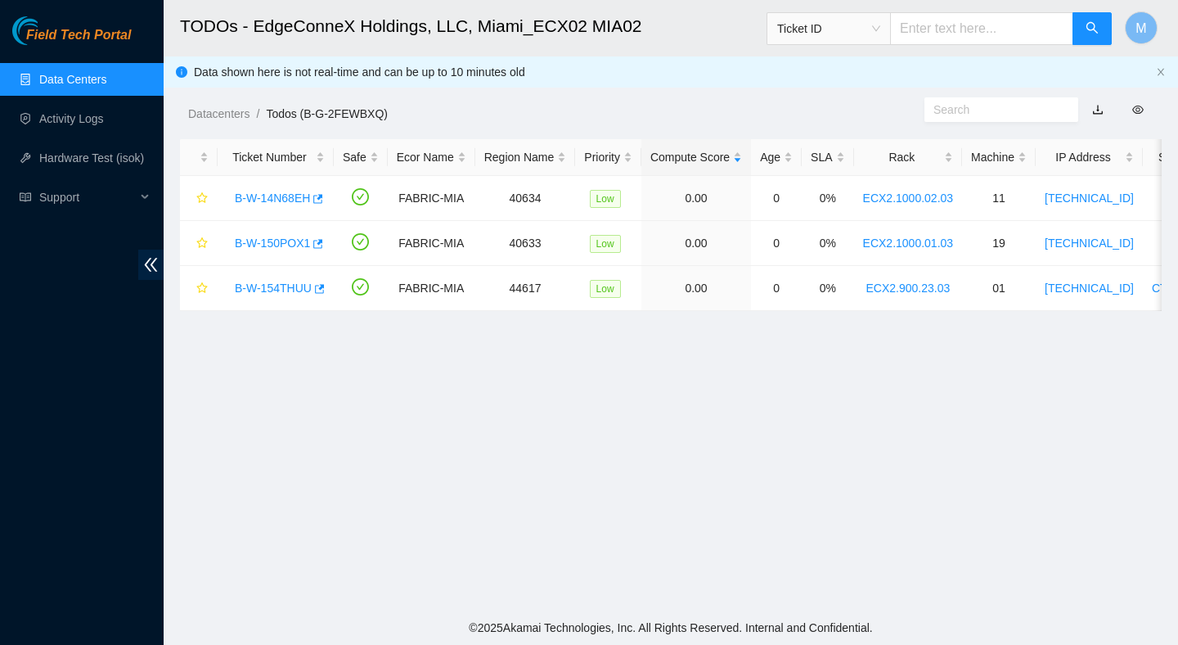
scroll to position [145, 0]
click at [293, 199] on link "B-W-14N68EH" at bounding box center [272, 197] width 75 height 13
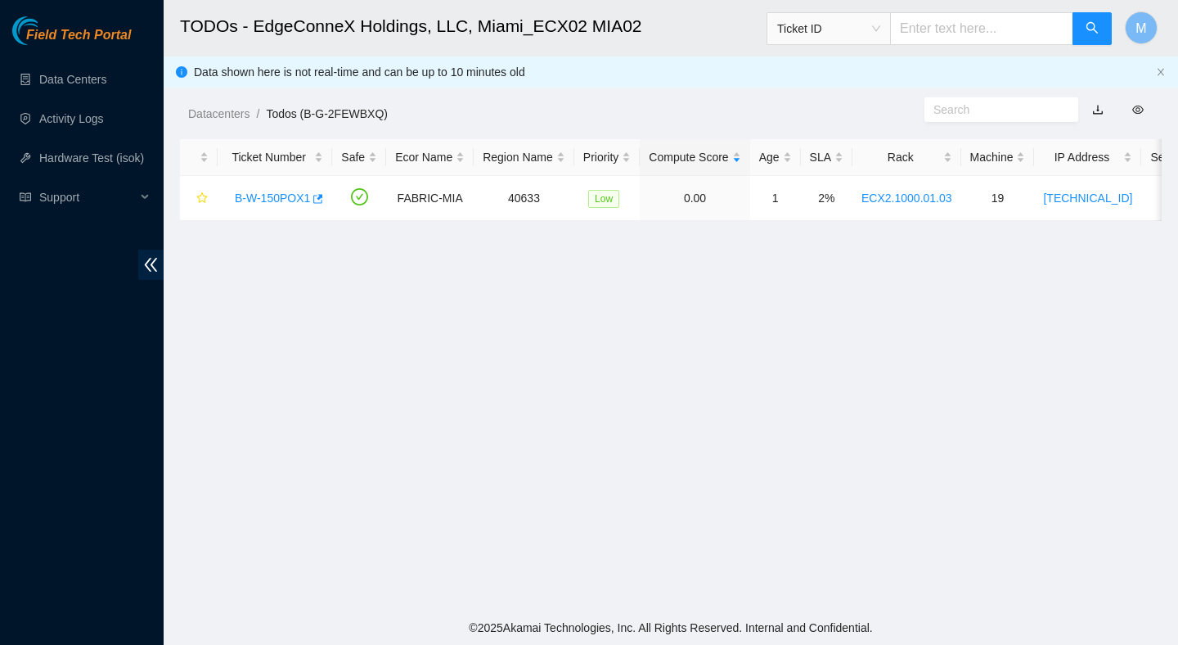
click at [1071, 403] on main "TODOs - EdgeConneX Holdings, LLC, Miami_ECX02 MIA02 Ticket ID M Data shown here…" at bounding box center [671, 305] width 1015 height 610
click at [265, 194] on link "B-W-150POX1" at bounding box center [272, 197] width 75 height 13
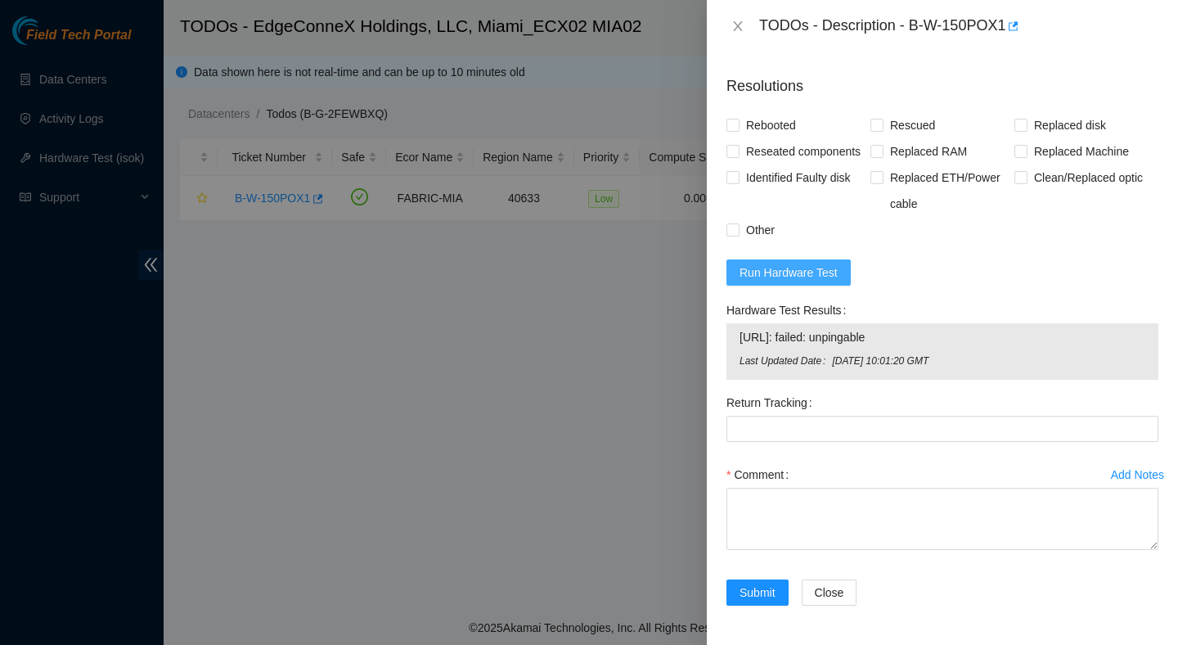
click at [779, 283] on button "Run Hardware Test" at bounding box center [789, 272] width 124 height 26
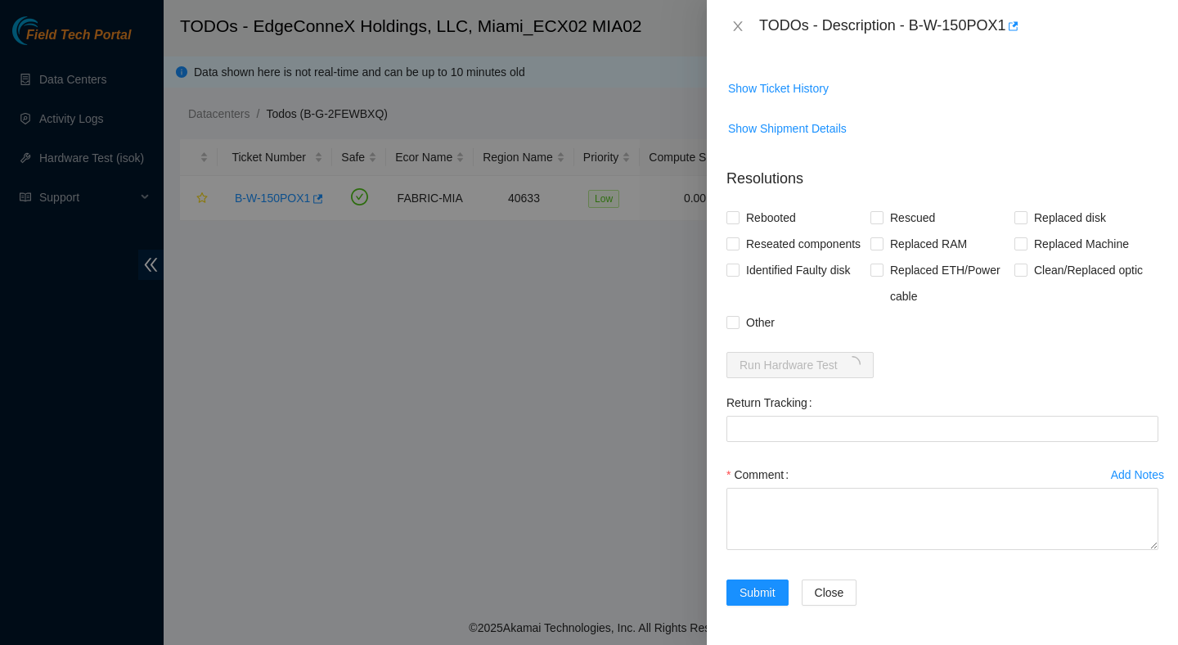
scroll to position [799, 0]
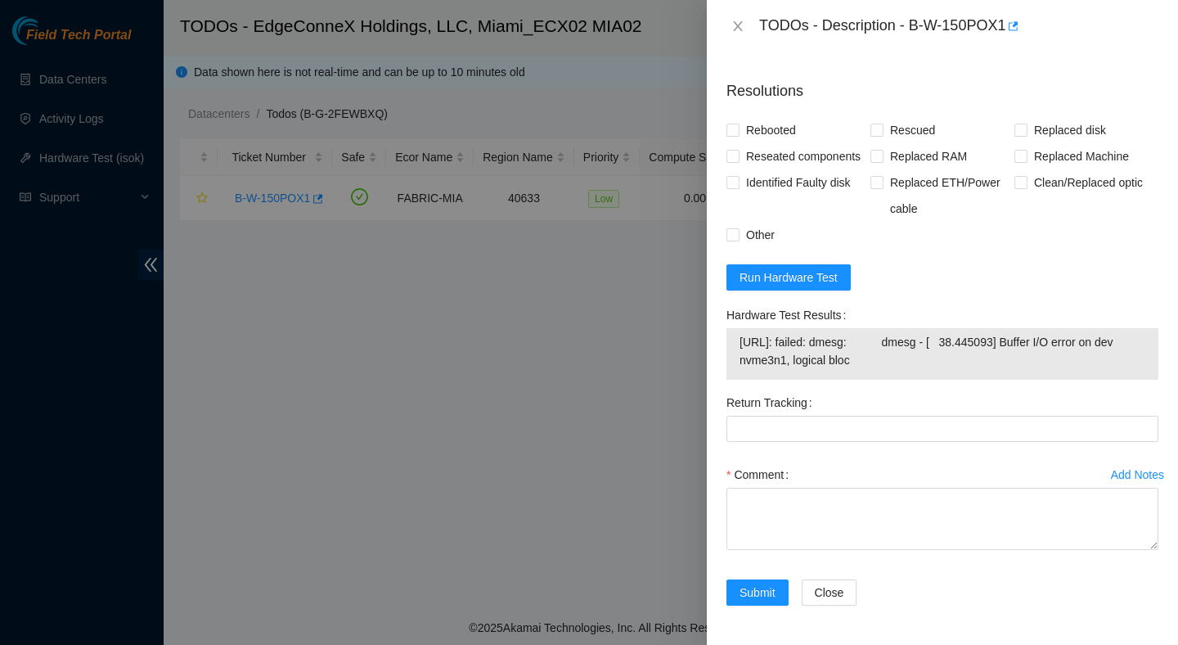
drag, startPoint x: 942, startPoint y: 368, endPoint x: 714, endPoint y: 344, distance: 228.7
click at [714, 344] on div "Problem Type Hardware Sub Type Tier 1 Rack Number ECX2.1000.01.03 Machine Numbe…" at bounding box center [942, 348] width 471 height 592
copy tbody "23.205.164.150: failed: dmesg: dmesg - [ 38.445093] Buffer I/O error on dev nvm…"
click at [786, 282] on span "Run Hardware Test" at bounding box center [789, 277] width 98 height 18
drag, startPoint x: 952, startPoint y: 361, endPoint x: 737, endPoint y: 347, distance: 215.7
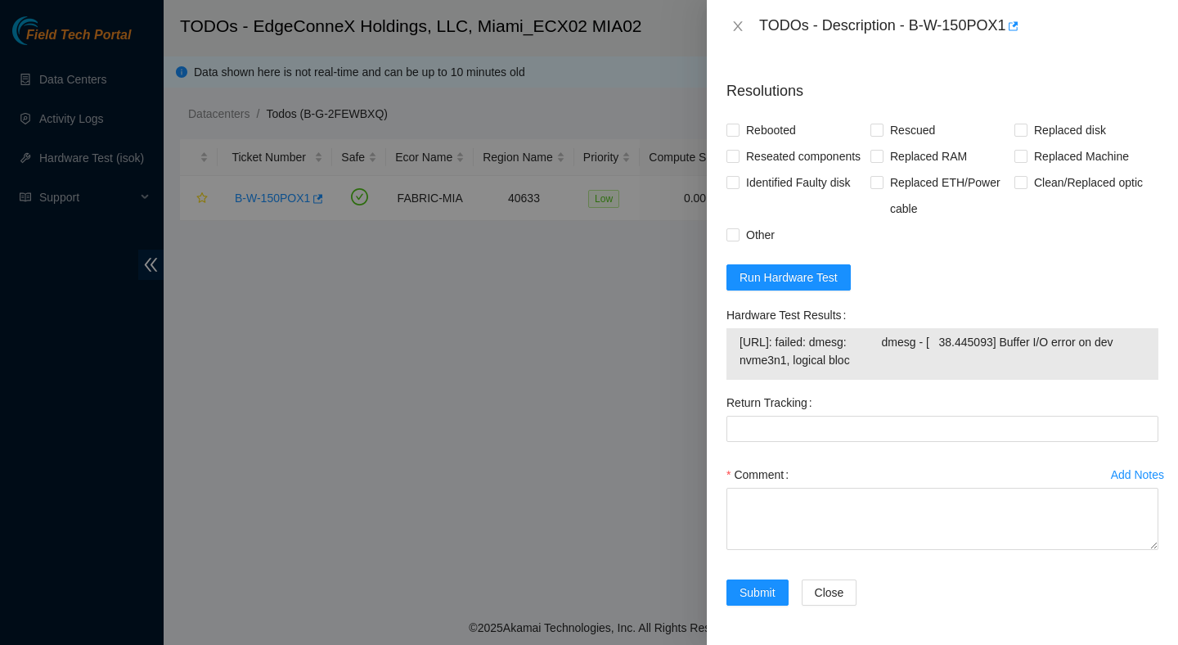
click at [736, 347] on div "23.205.164.150: failed: dmesg: dmesg - [ 38.445093] Buffer I/O error on dev nvm…" at bounding box center [943, 354] width 432 height 52
copy tbody "23.205.164.150: failed: dmesg: dmesg - [ 38.445093] Buffer I/O error on dev nvm…"
click at [938, 356] on span "23.205.164.150: failed: dmesg: dmesg - [ 38.445093] Buffer I/O error on dev nvm…" at bounding box center [943, 351] width 406 height 36
drag, startPoint x: 934, startPoint y: 367, endPoint x: 723, endPoint y: 358, distance: 212.1
click at [722, 357] on div "Hardware Test Results 23.205.164.150: failed: dmesg: dmesg - [ 38.445093] Buffe…" at bounding box center [942, 346] width 445 height 88
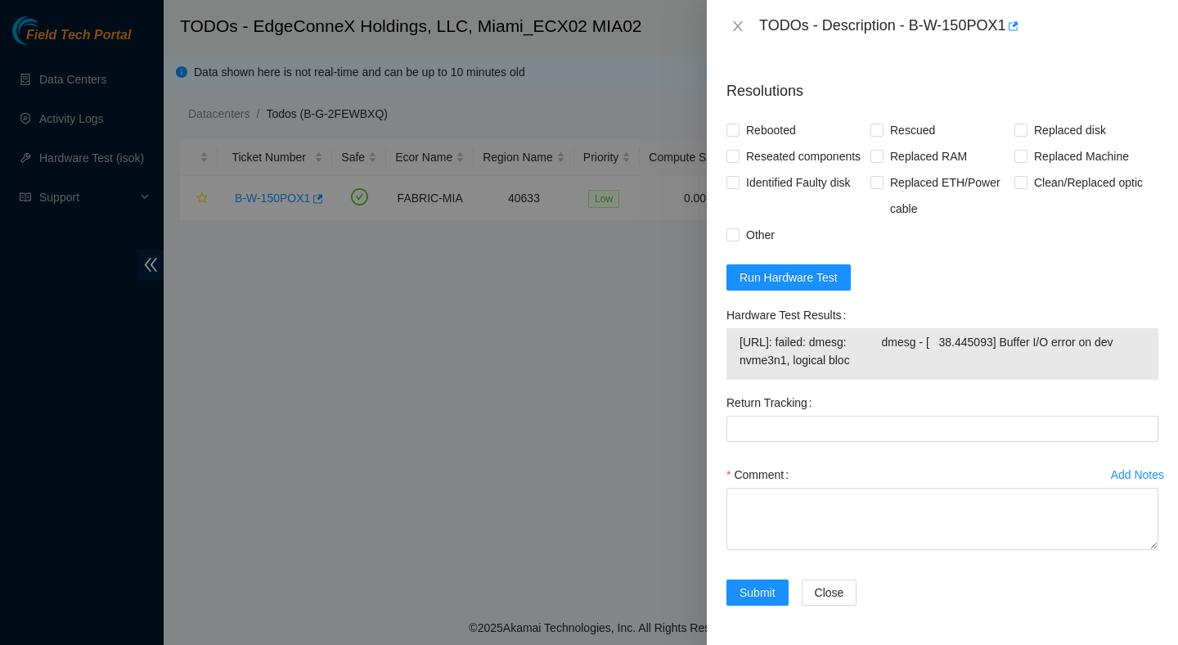
copy tbody "23.205.164.150: failed: dmesg: dmesg - [ 38.445093] Buffer I/O error on dev nvm…"
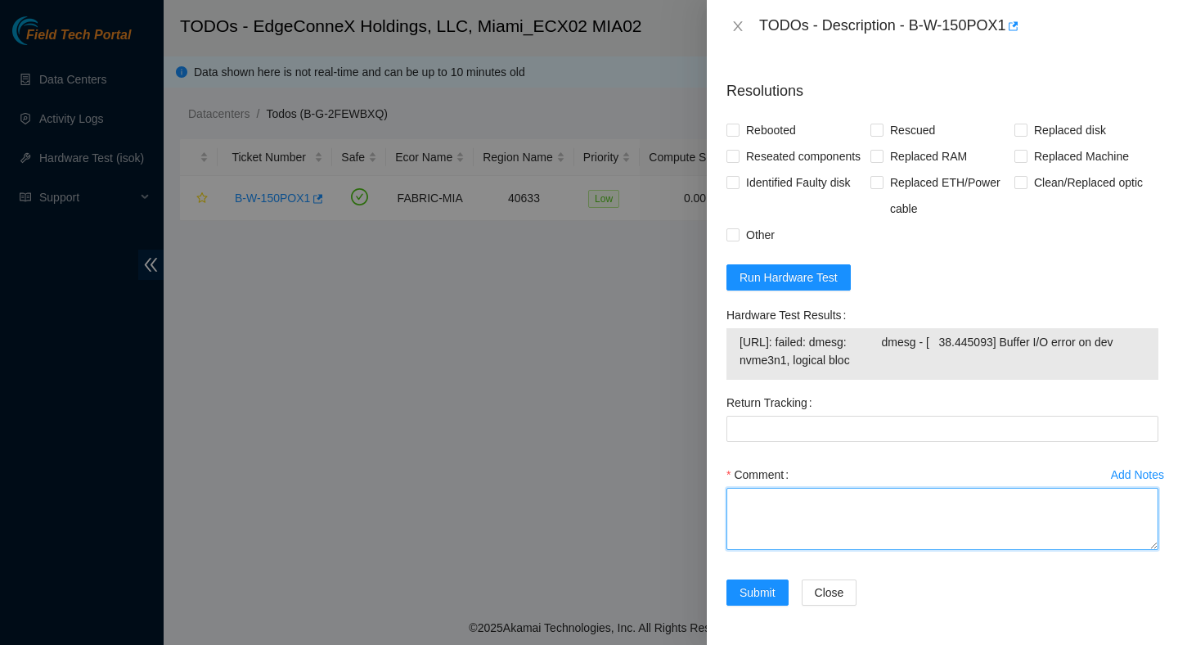
click at [904, 514] on textarea "Comment" at bounding box center [943, 519] width 432 height 62
paste textarea "Verified ticket is safe to work on : Yes NOCC Authorized: Yes Located server co…"
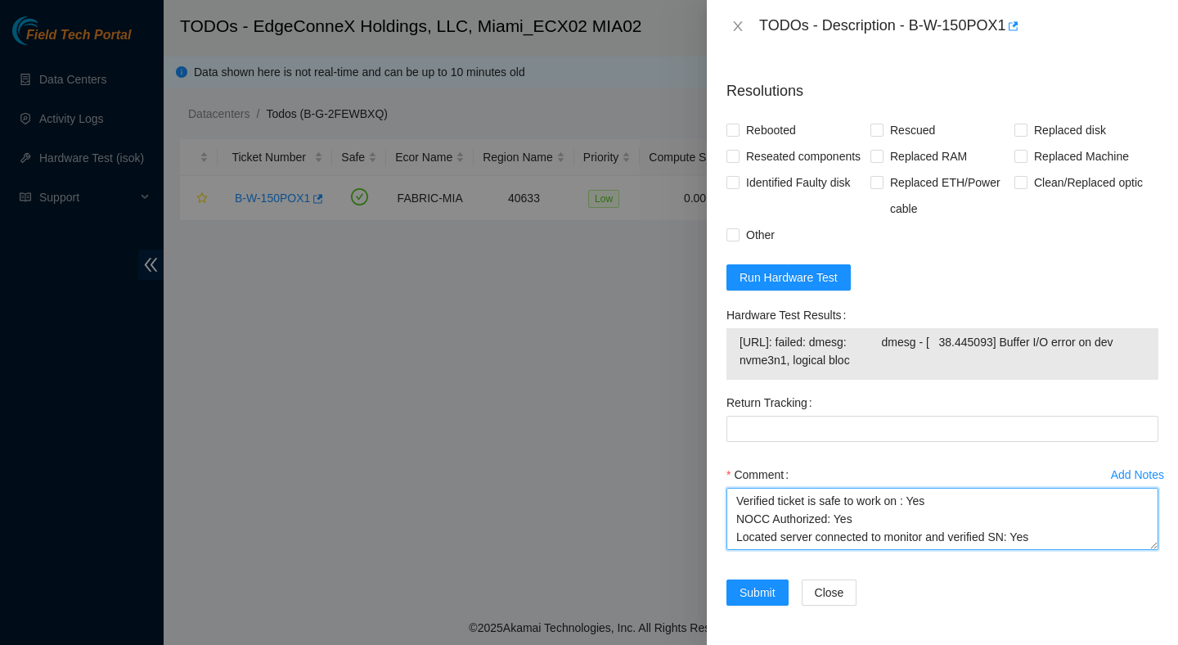
scroll to position [318, 0]
type textarea "Verified ticket is safe to work on : Yes NOCC Authorized: Yes Located server co…"
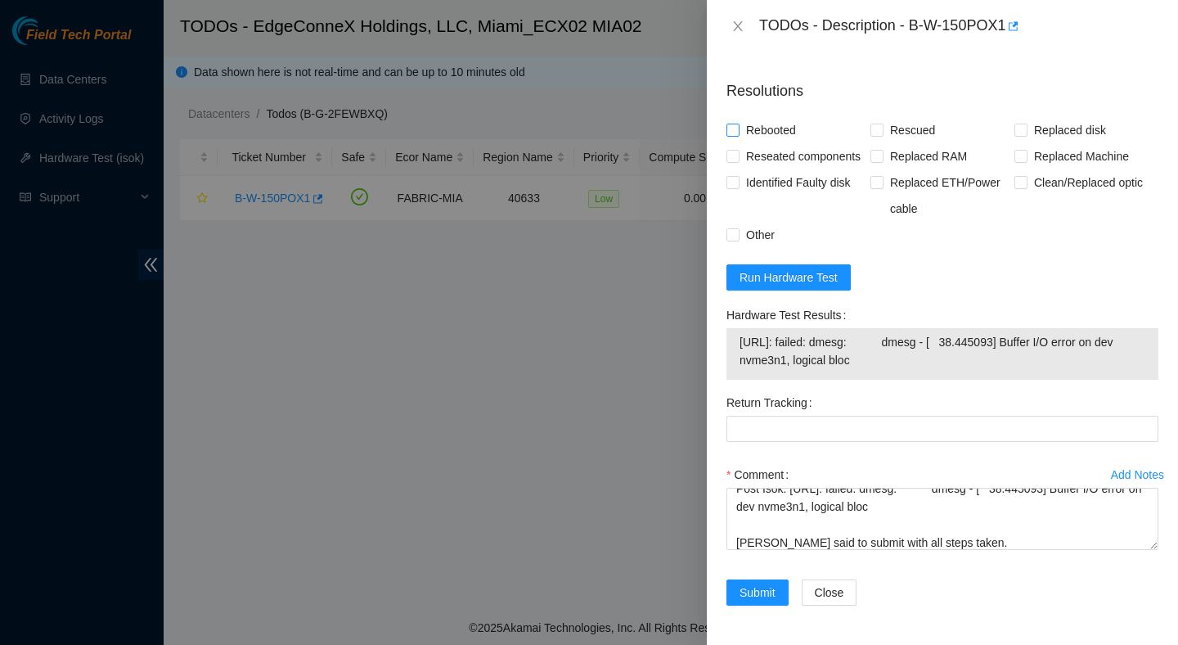
click at [787, 117] on span "Rebooted" at bounding box center [771, 130] width 63 height 26
click at [738, 124] on input "Rebooted" at bounding box center [732, 129] width 11 height 11
checkbox input "true"
click at [934, 117] on span "Rescued" at bounding box center [913, 130] width 58 height 26
click at [882, 124] on input "Rescued" at bounding box center [876, 129] width 11 height 11
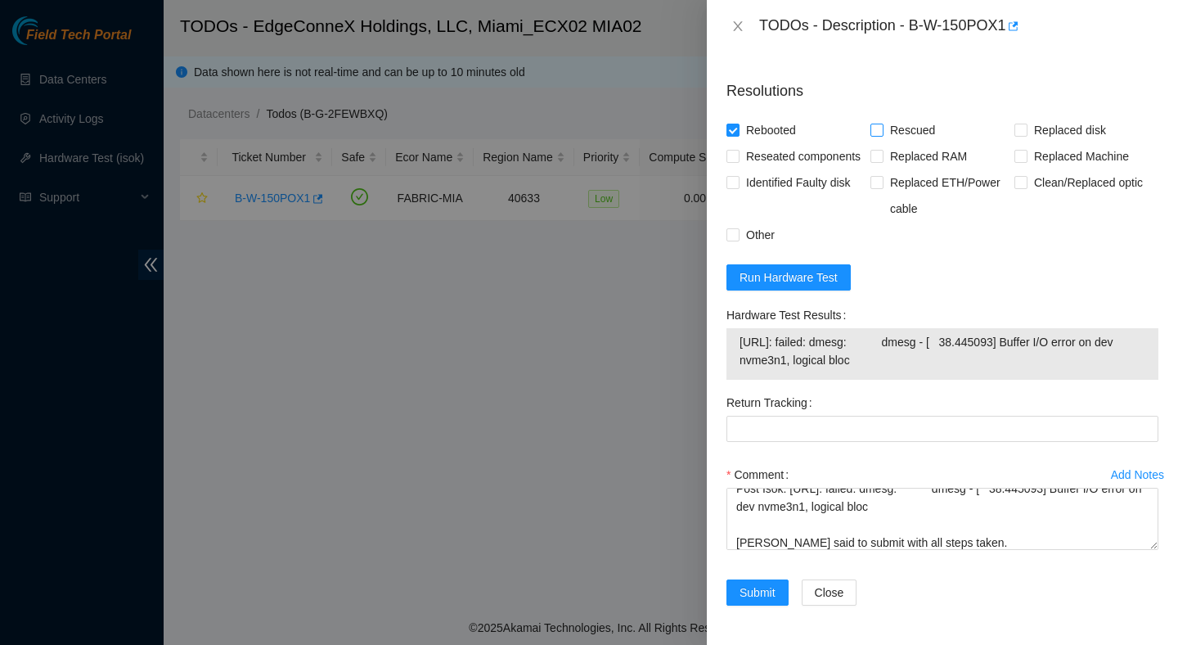
checkbox input "true"
click at [781, 143] on span "Reseated components" at bounding box center [804, 156] width 128 height 26
click at [738, 150] on input "Reseated components" at bounding box center [732, 155] width 11 height 11
checkbox input "true"
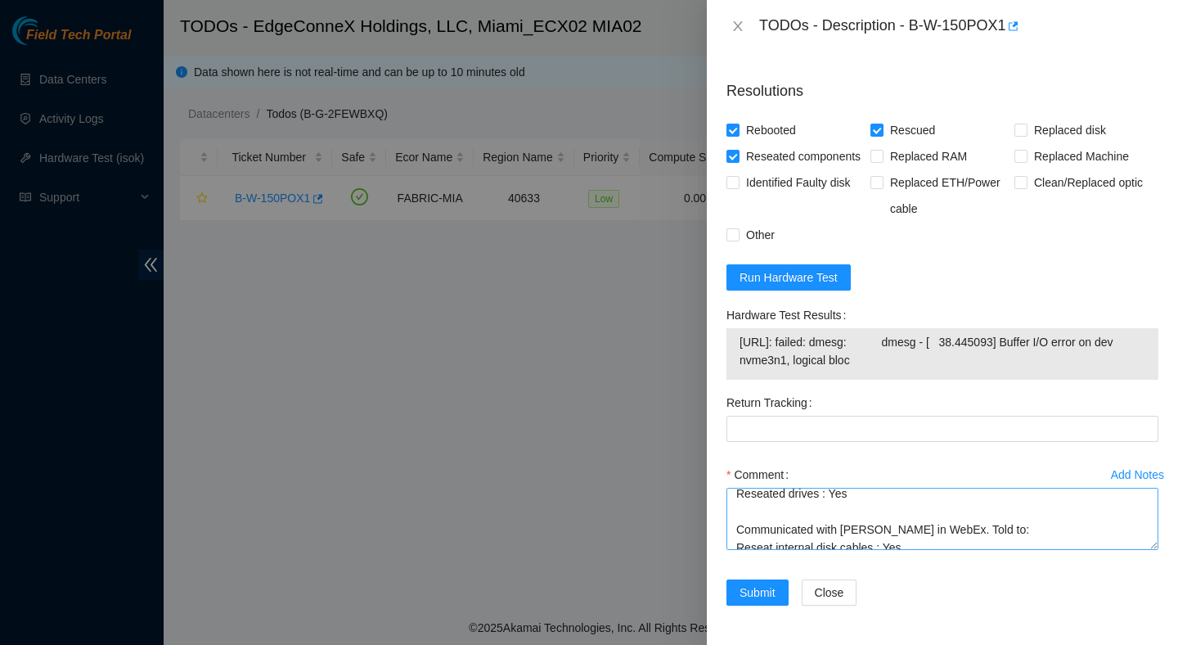
scroll to position [324, 0]
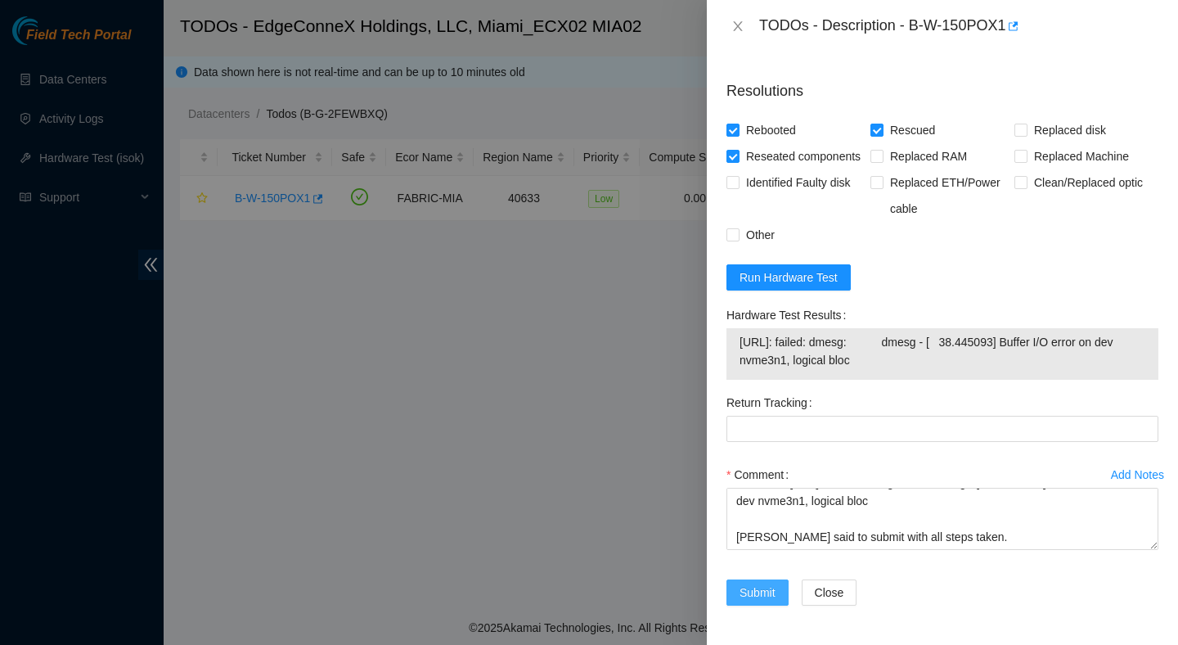
click at [760, 597] on span "Submit" at bounding box center [758, 592] width 36 height 18
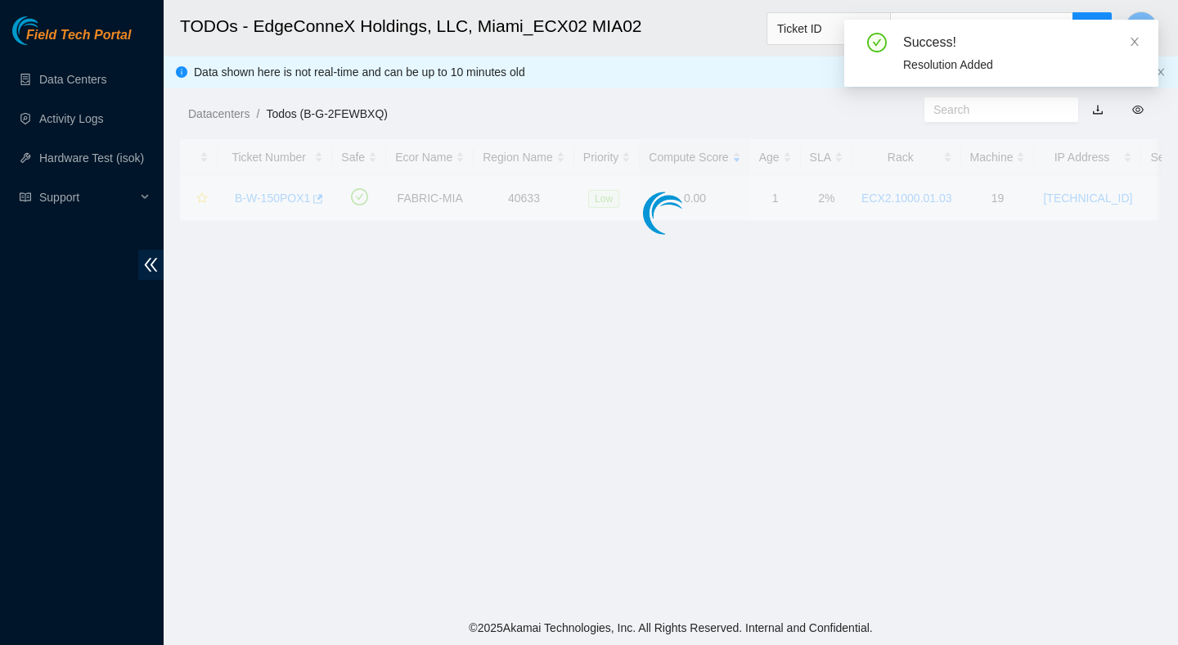
scroll to position [411, 0]
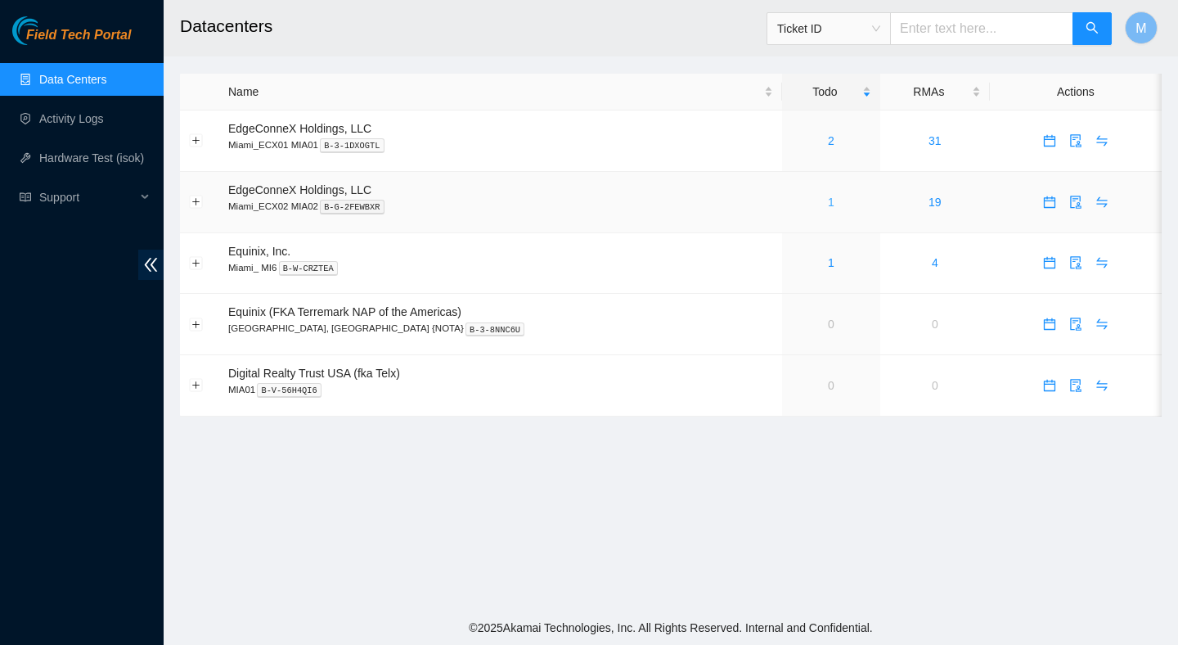
click at [828, 196] on link "1" at bounding box center [831, 202] width 7 height 13
click at [793, 213] on td "1" at bounding box center [831, 202] width 98 height 61
click at [828, 196] on link "1" at bounding box center [831, 202] width 7 height 13
click at [828, 207] on link "1" at bounding box center [831, 202] width 7 height 13
click at [791, 204] on div "1" at bounding box center [831, 202] width 80 height 18
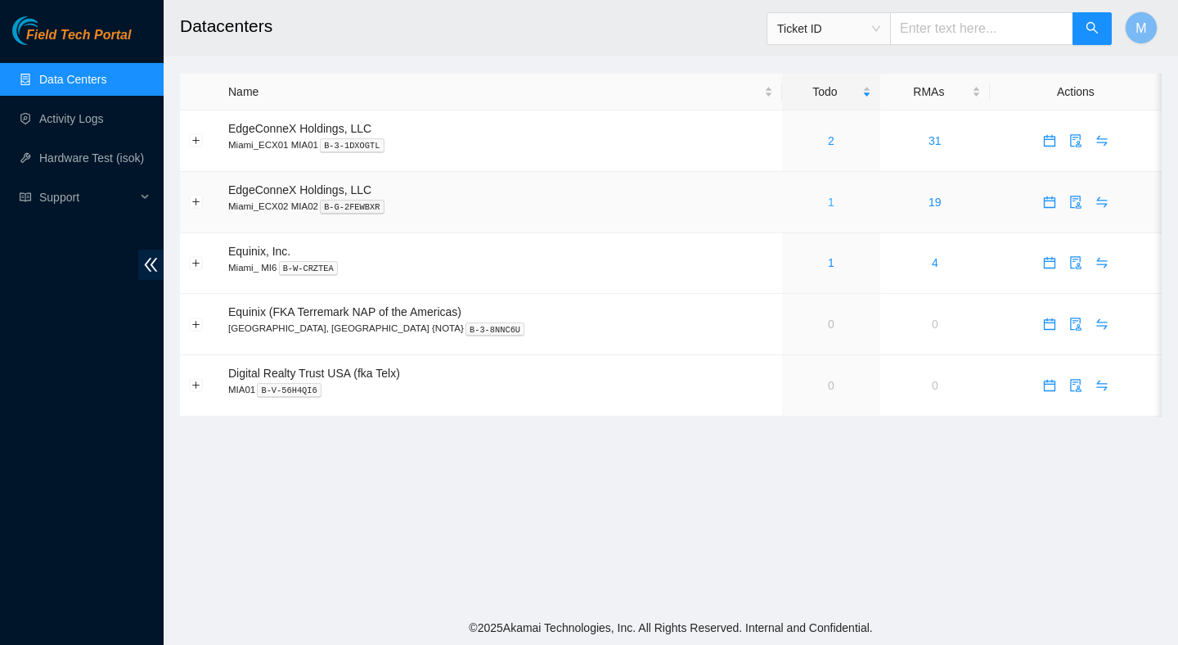
click at [828, 207] on link "1" at bounding box center [831, 202] width 7 height 13
click at [835, 331] on td "0" at bounding box center [831, 324] width 98 height 61
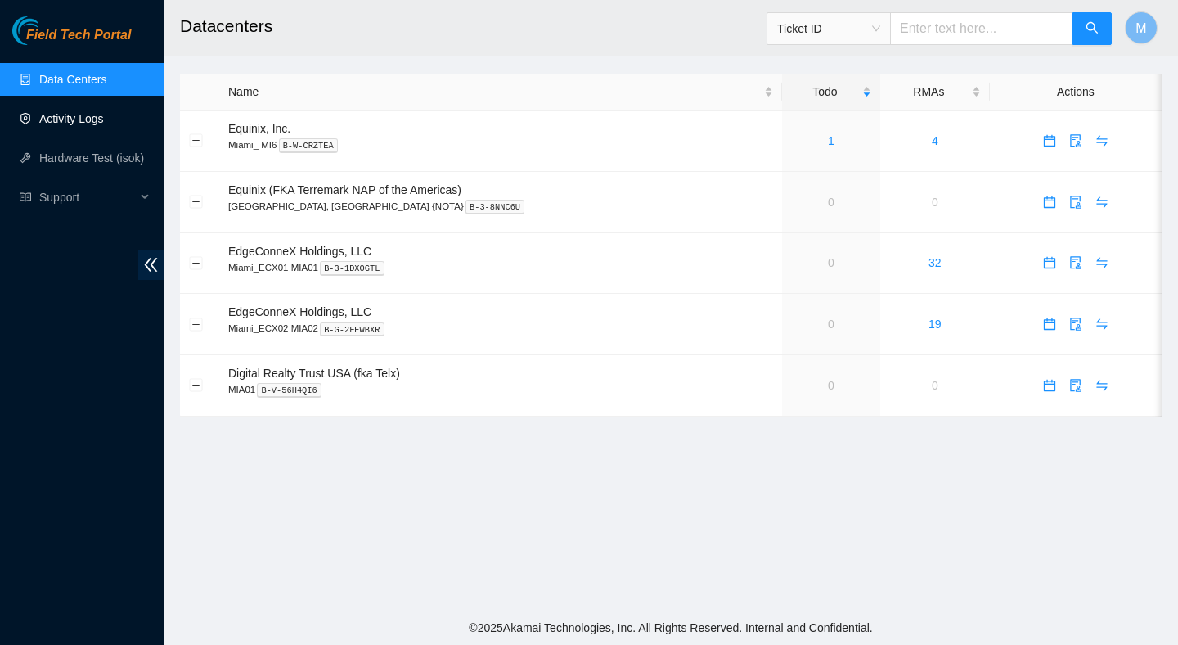
click at [79, 125] on link "Activity Logs" at bounding box center [71, 118] width 65 height 13
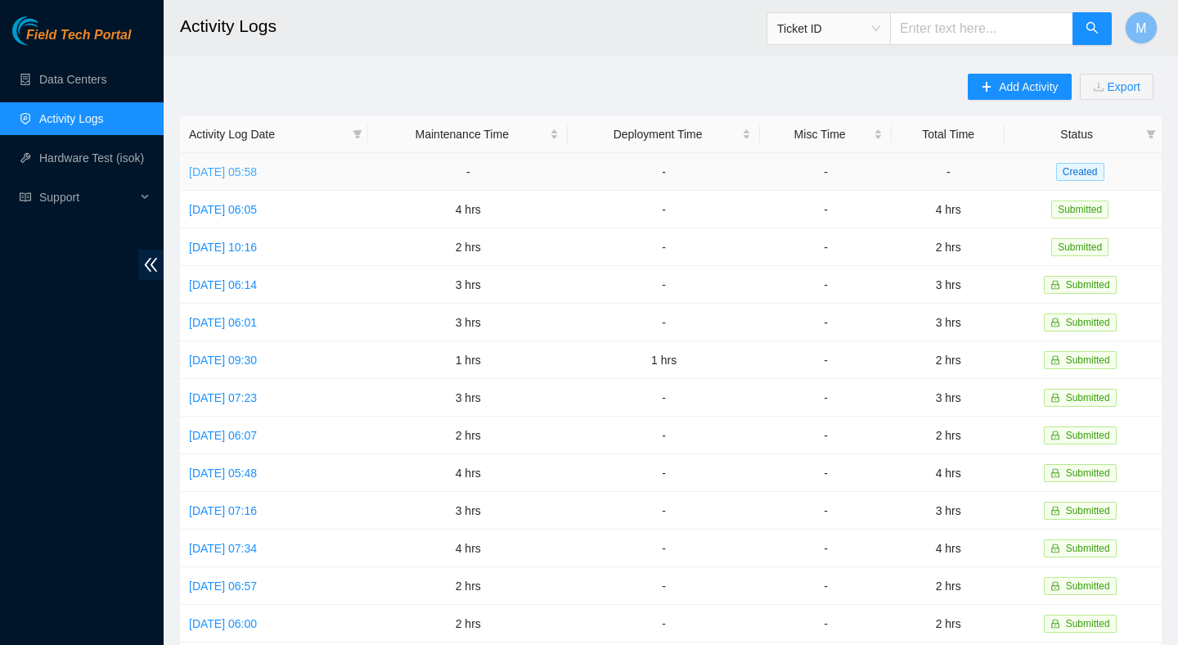
click at [257, 165] on link "Tue, 02 Sep 2025 05:58" at bounding box center [223, 171] width 68 height 13
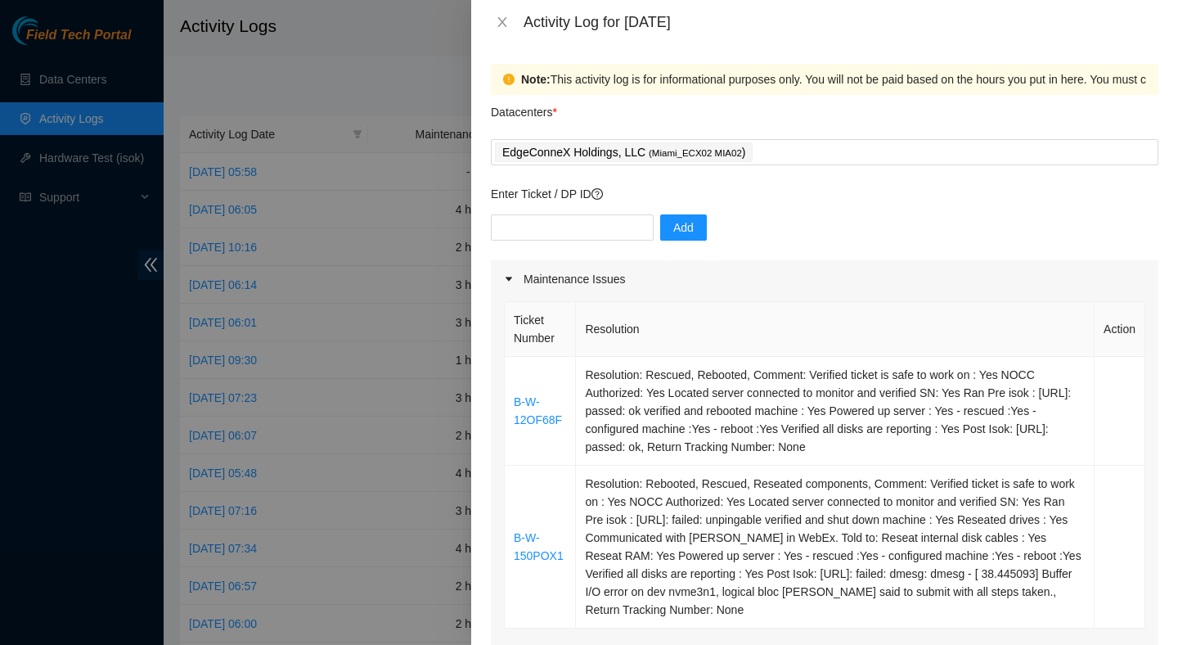
scroll to position [136, 0]
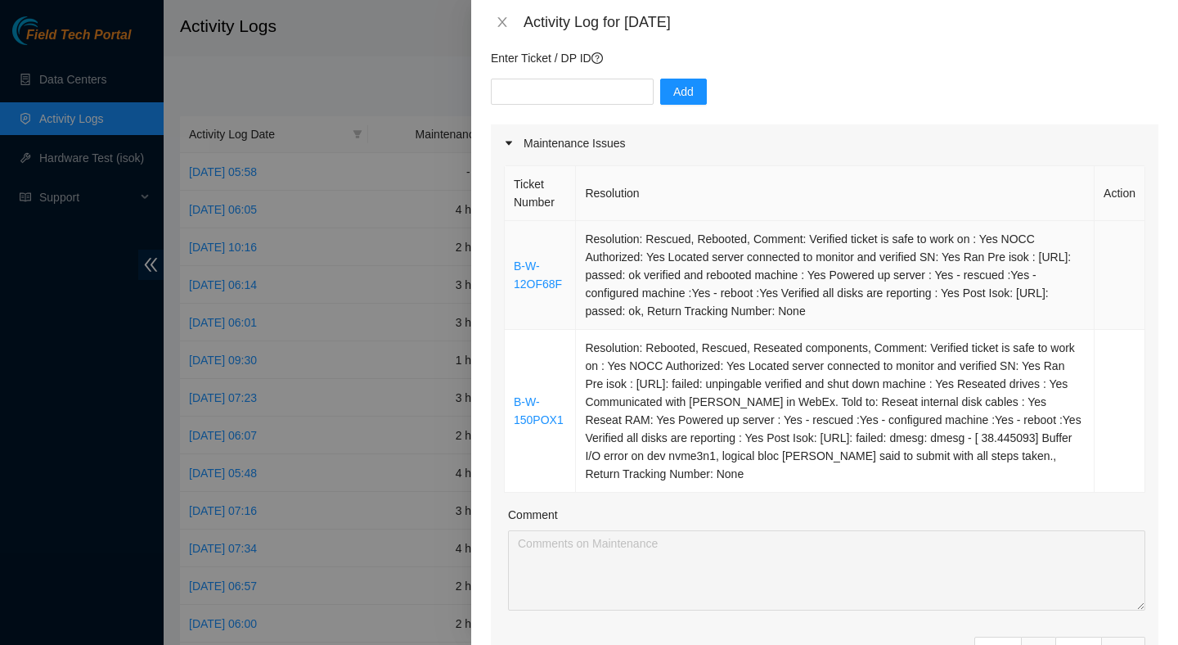
click at [670, 278] on td "Resolution: Rescued, Rebooted, Comment: Verified ticket is safe to work on : Ye…" at bounding box center [835, 275] width 519 height 109
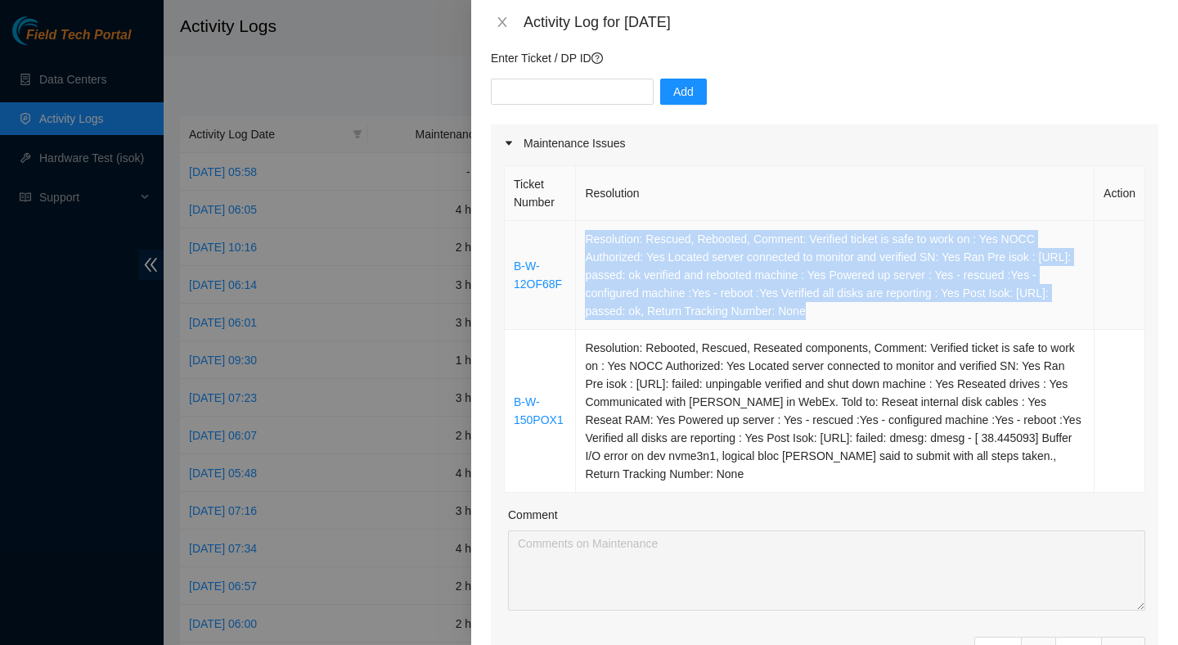
click at [670, 278] on td "Resolution: Rescued, Rebooted, Comment: Verified ticket is safe to work on : Ye…" at bounding box center [835, 275] width 519 height 109
copy td "Resolution: Rescued, Rebooted, Comment: Verified ticket is safe to work on : Ye…"
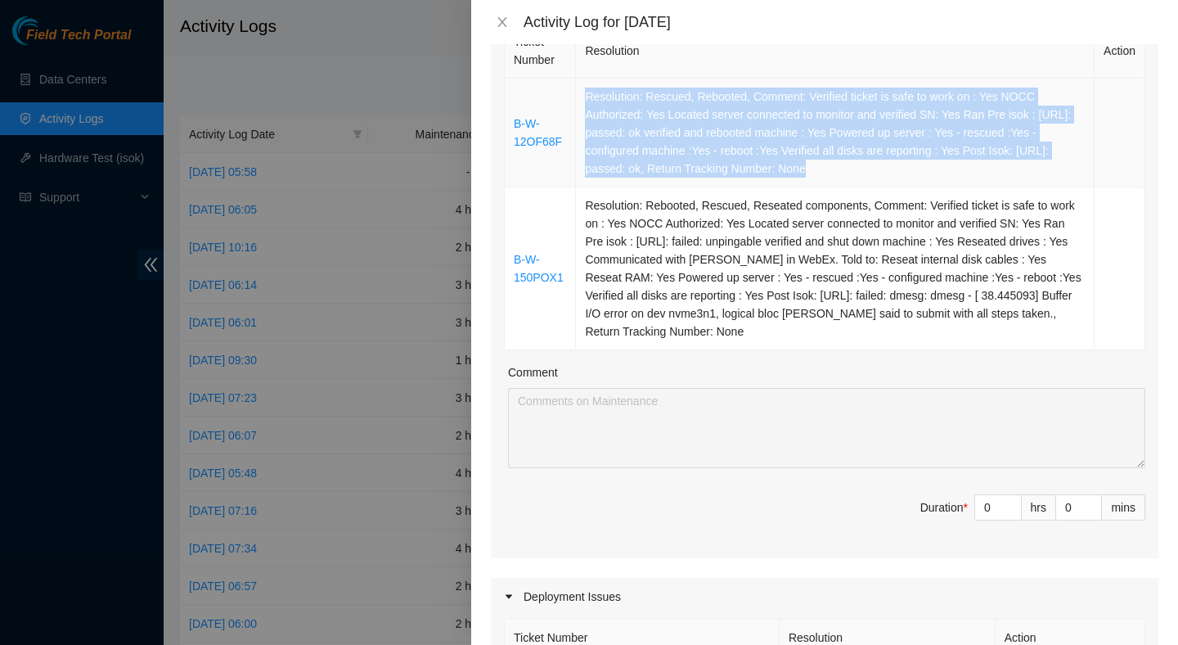
scroll to position [297, 0]
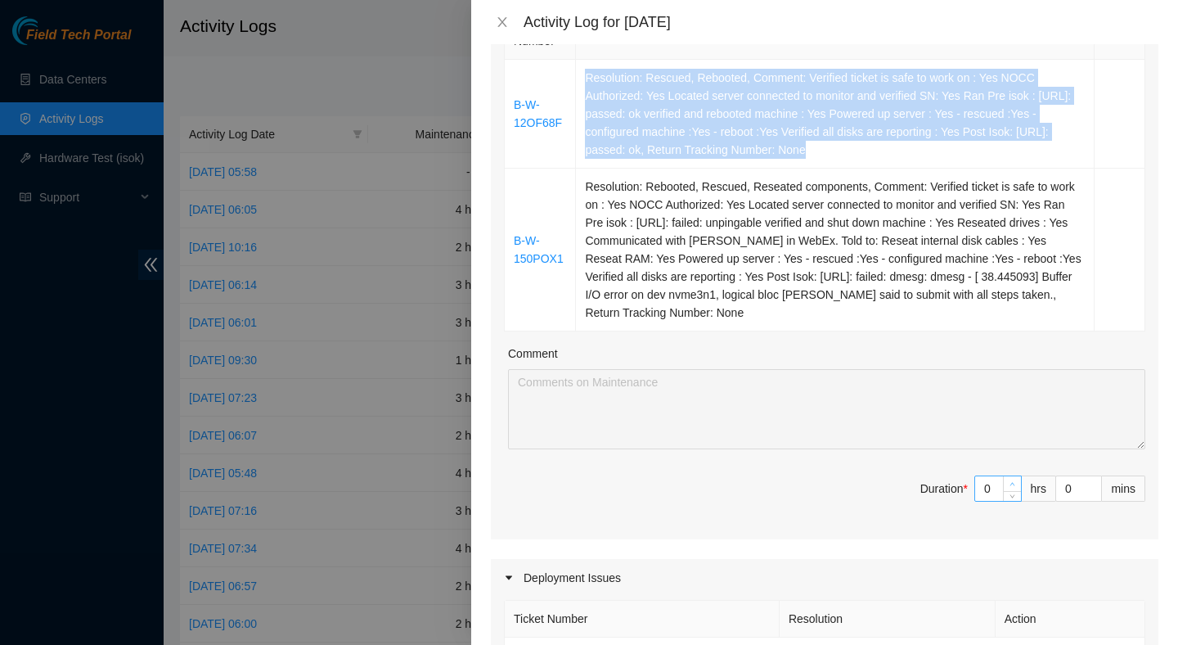
type input "1"
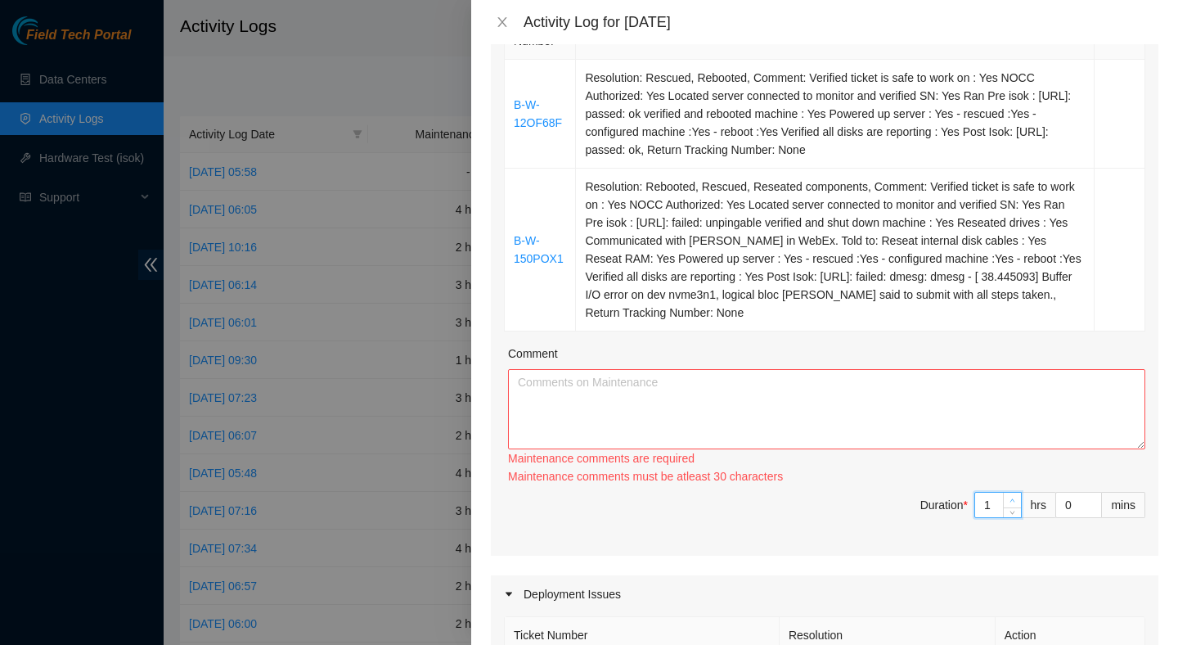
click at [1011, 498] on icon "up" at bounding box center [1013, 501] width 6 height 6
type input "2"
click at [1011, 498] on icon "up" at bounding box center [1013, 501] width 6 height 6
type input "3"
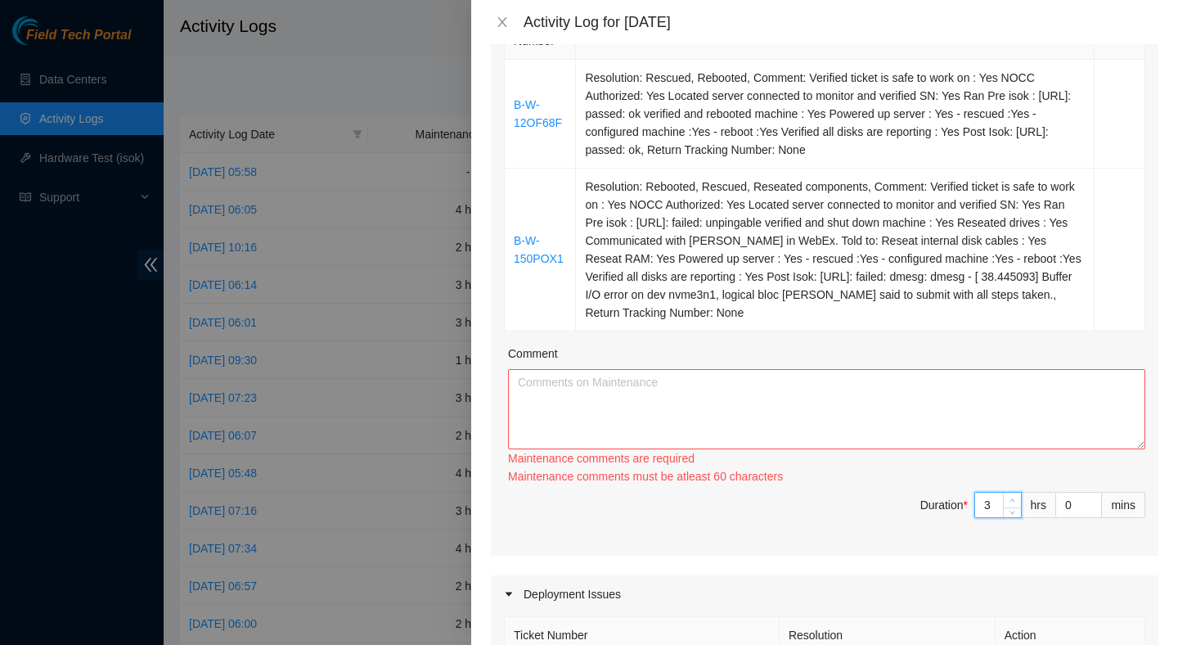
type input "3"
click at [1011, 496] on span "up" at bounding box center [1013, 501] width 10 height 10
click at [860, 387] on textarea "Comment" at bounding box center [826, 409] width 637 height 80
paste textarea "Resolution: Rescued, Rebooted, Comment: Verified ticket is safe to work on : Ye…"
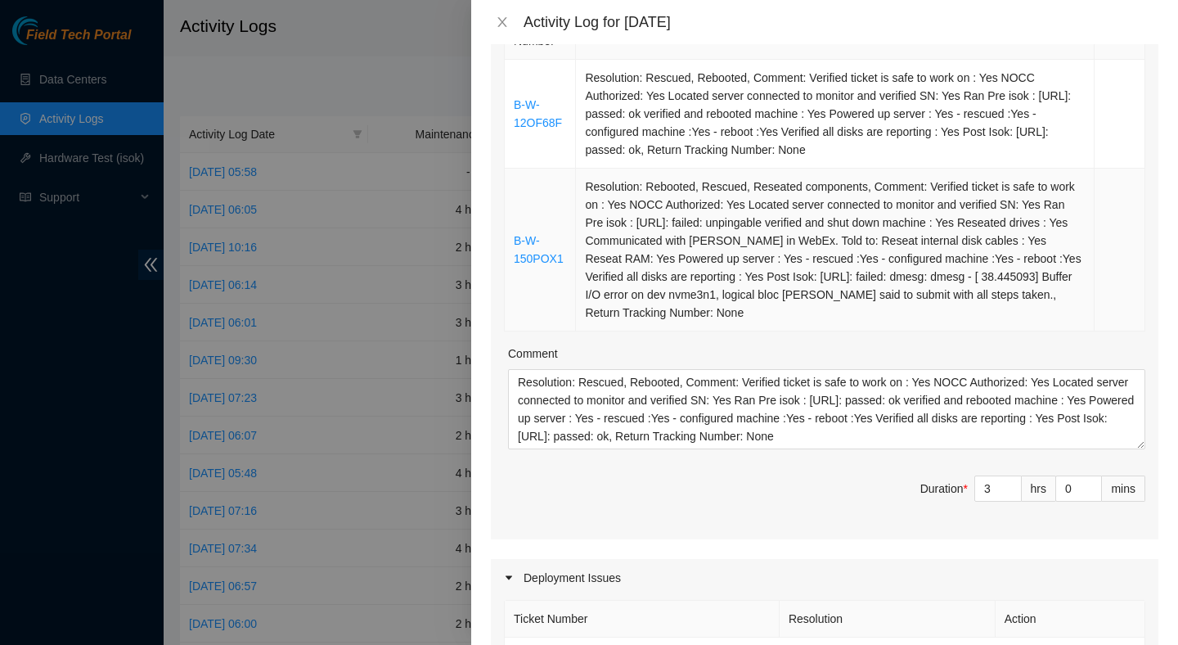
click at [826, 241] on td "Resolution: Rebooted, Rescued, Reseated components, Comment: Verified ticket is…" at bounding box center [835, 250] width 519 height 163
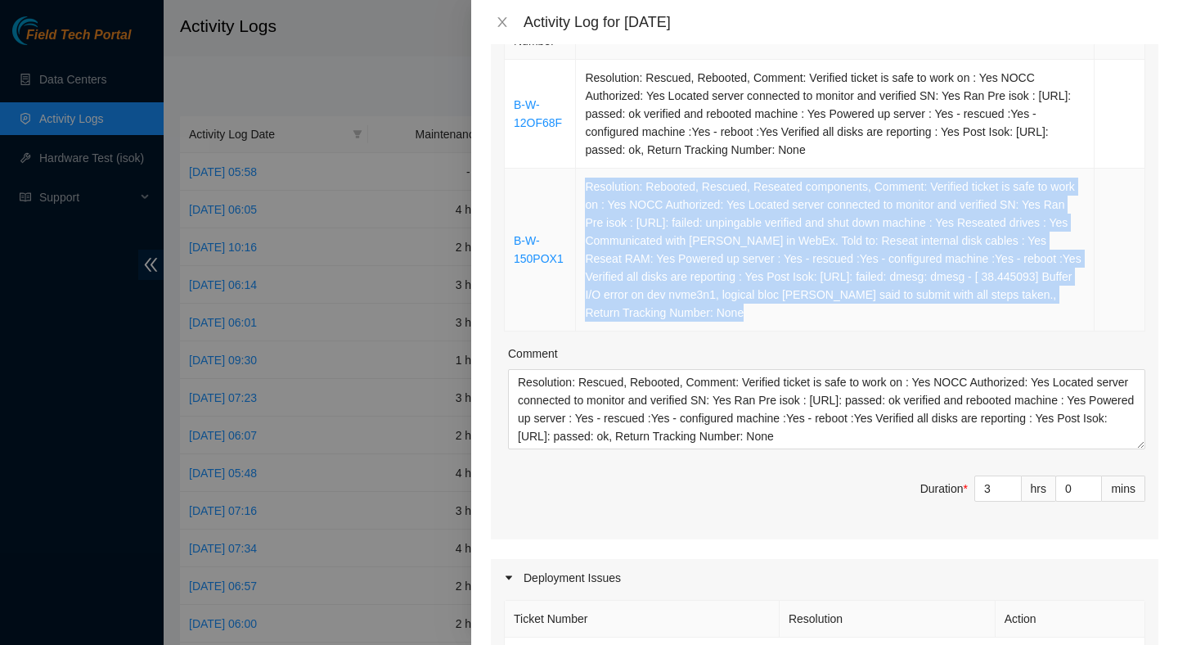
click at [826, 241] on td "Resolution: Rebooted, Rescued, Reseated components, Comment: Verified ticket is…" at bounding box center [835, 250] width 519 height 163
copy td "Resolution: Rebooted, Rescued, Reseated components, Comment: Verified ticket is…"
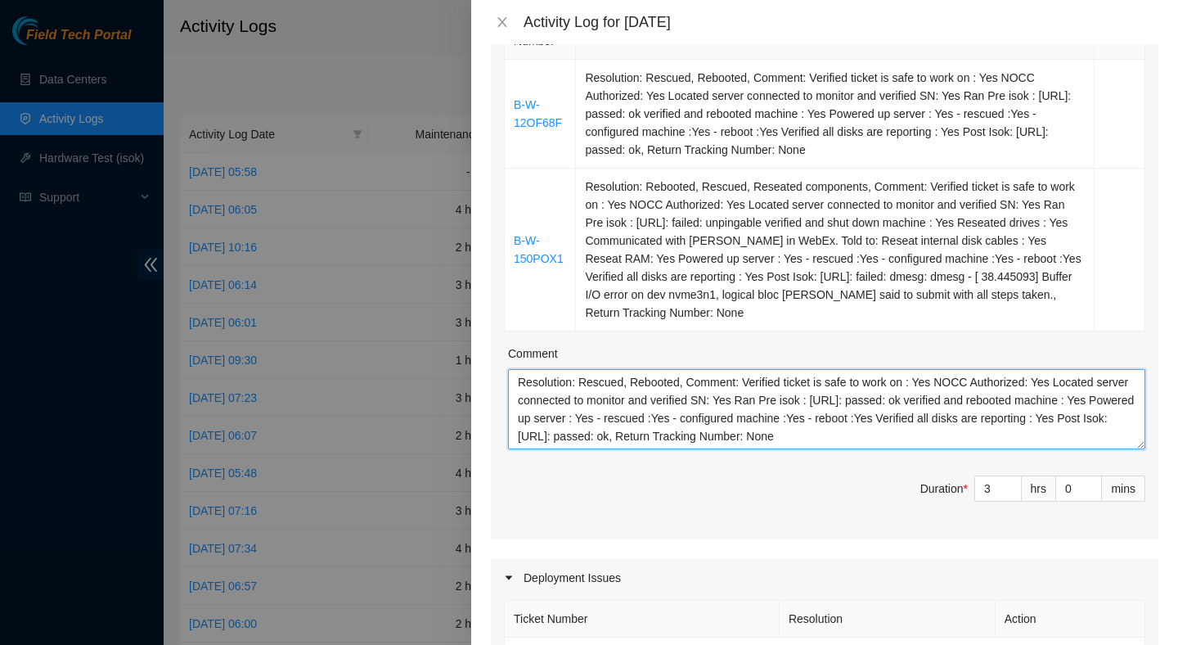
click at [995, 440] on textarea "Resolution: Rescued, Rebooted, Comment: Verified ticket is safe to work on : Ye…" at bounding box center [826, 409] width 637 height 80
paste textarea "Resolution: Rebooted, Rescued, Reseated components, Comment: Verified ticket is…"
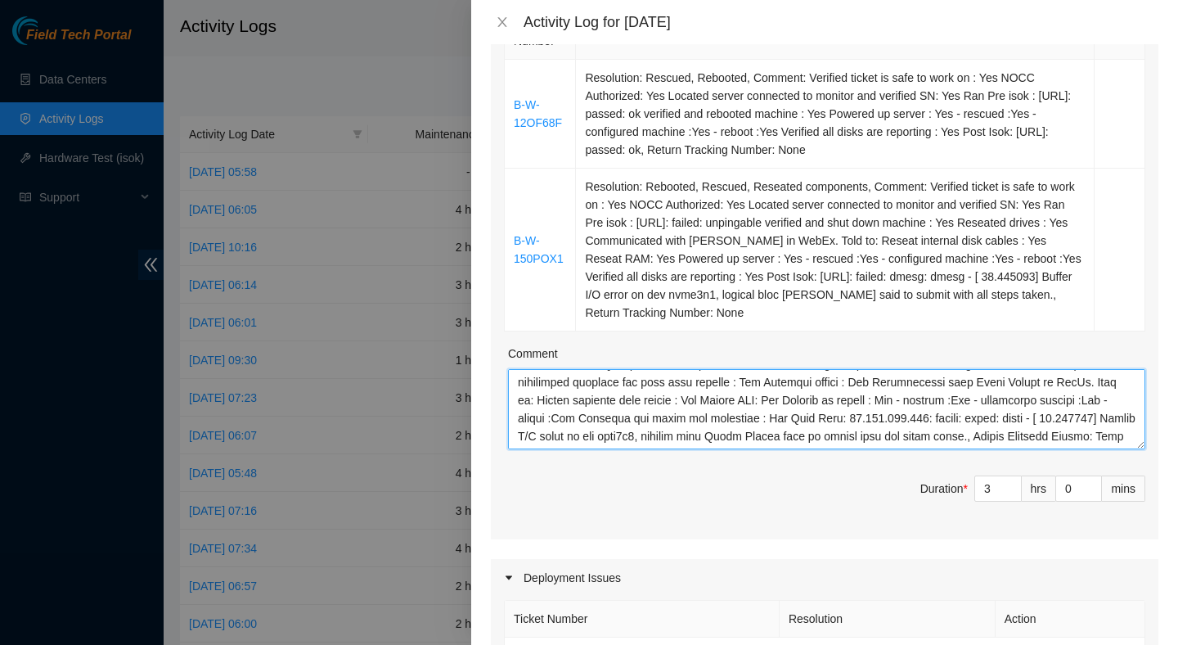
scroll to position [961, 0]
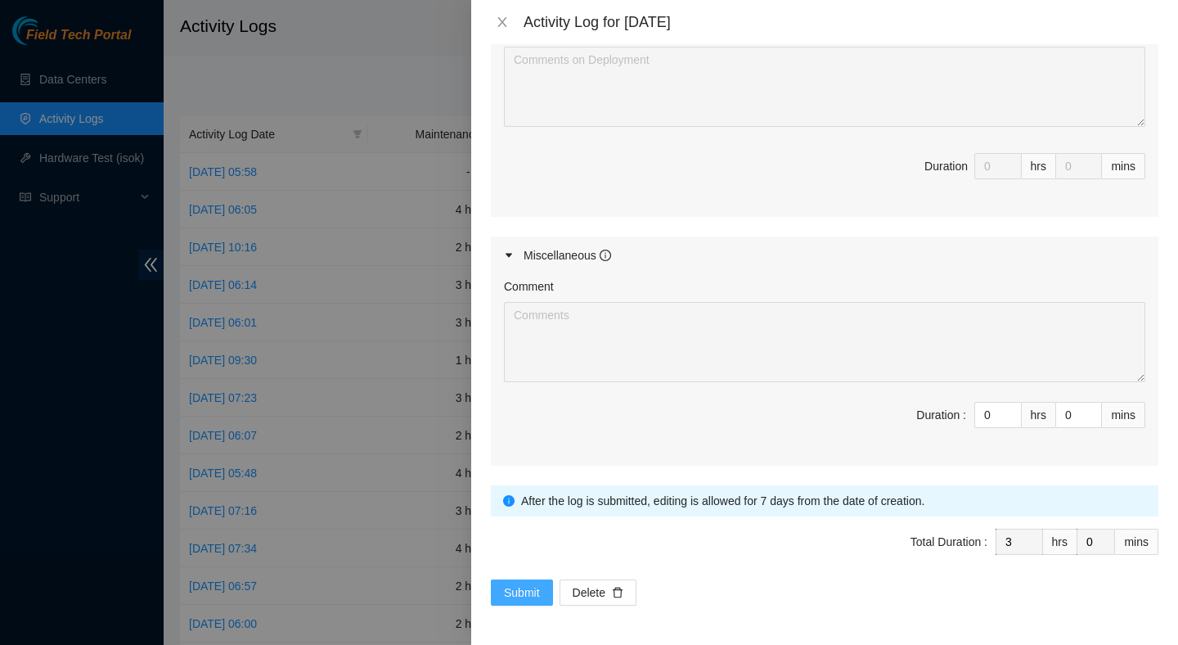
type textarea "Resolution: Rescued, Rebooted, Comment: Verified ticket is safe to work on : Ye…"
click at [537, 595] on span "Submit" at bounding box center [522, 592] width 36 height 18
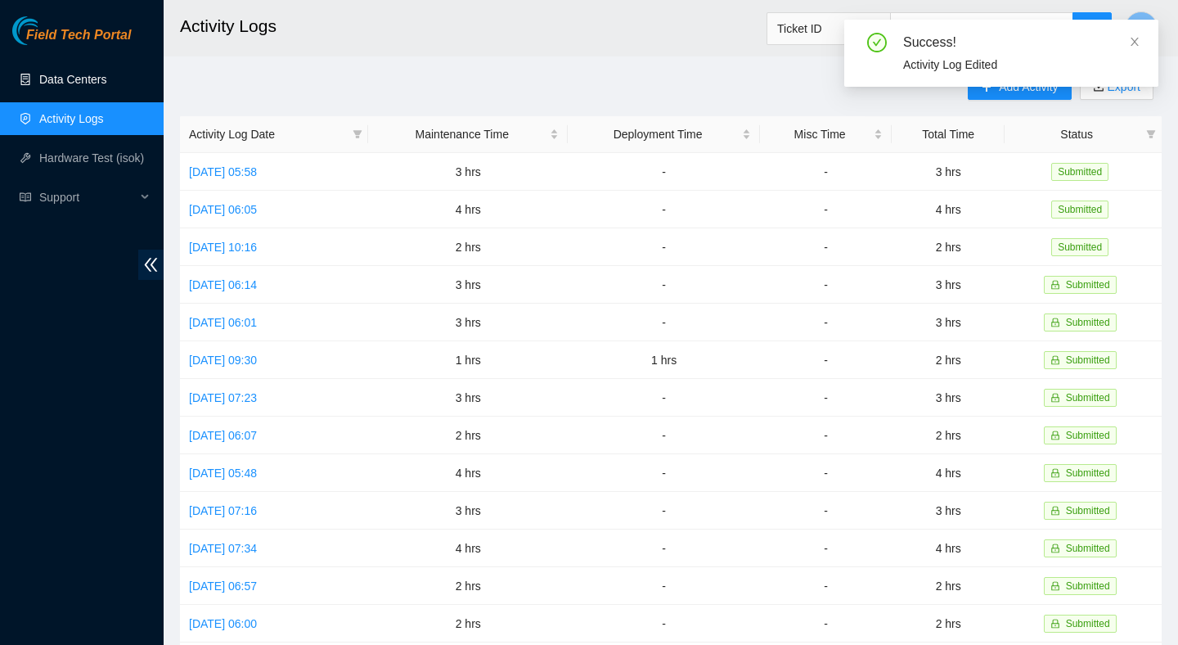
click at [92, 74] on link "Data Centers" at bounding box center [72, 79] width 67 height 13
